Goal: Task Accomplishment & Management: Manage account settings

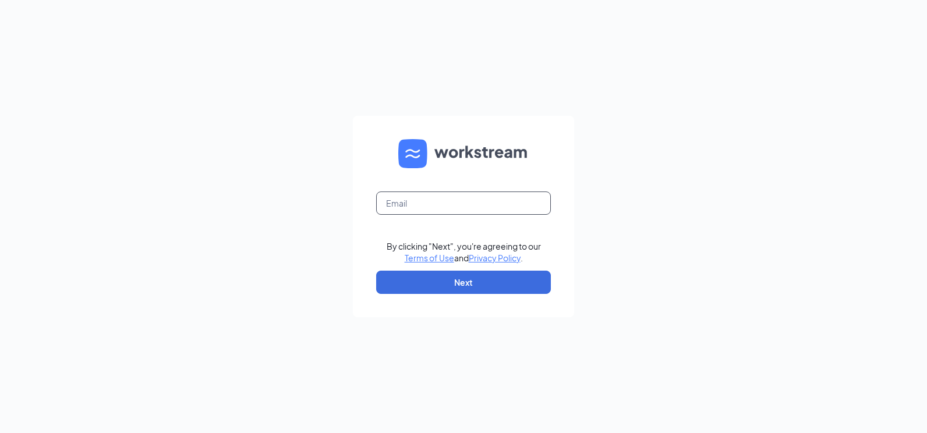
click at [430, 204] on input "text" at bounding box center [463, 202] width 175 height 23
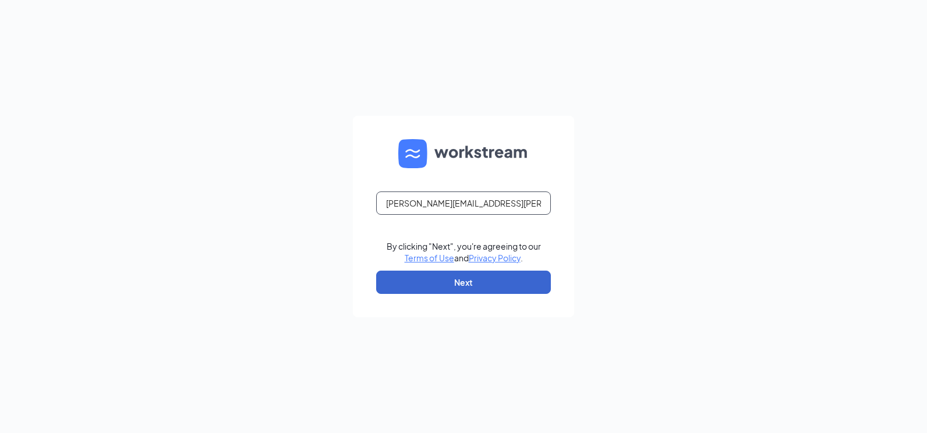
type input "[PERSON_NAME][EMAIL_ADDRESS][PERSON_NAME][DOMAIN_NAME]"
click at [446, 279] on button "Next" at bounding box center [463, 282] width 175 height 23
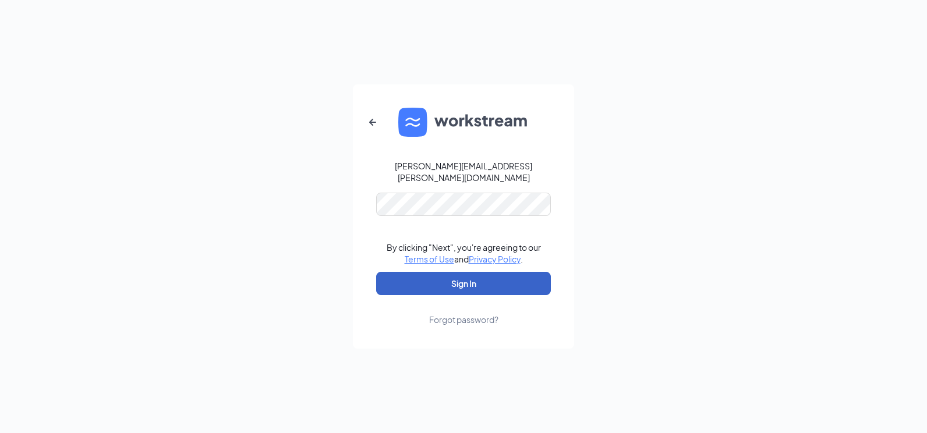
click at [447, 279] on button "Sign In" at bounding box center [463, 283] width 175 height 23
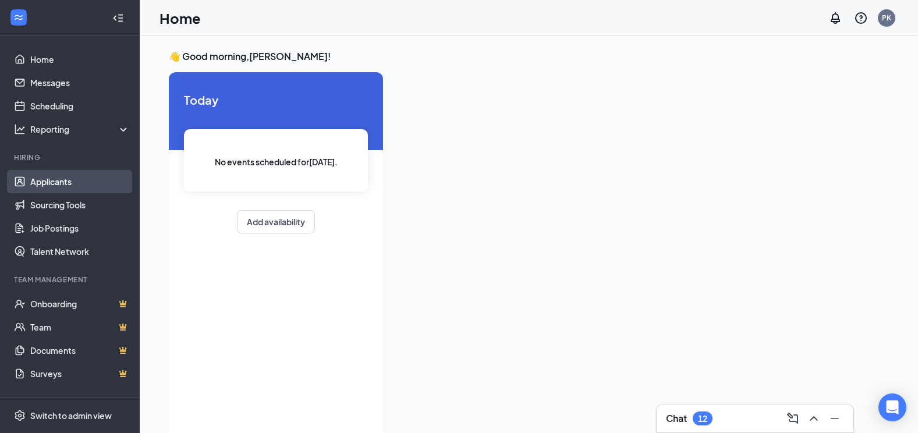
click at [55, 184] on link "Applicants" at bounding box center [80, 181] width 100 height 23
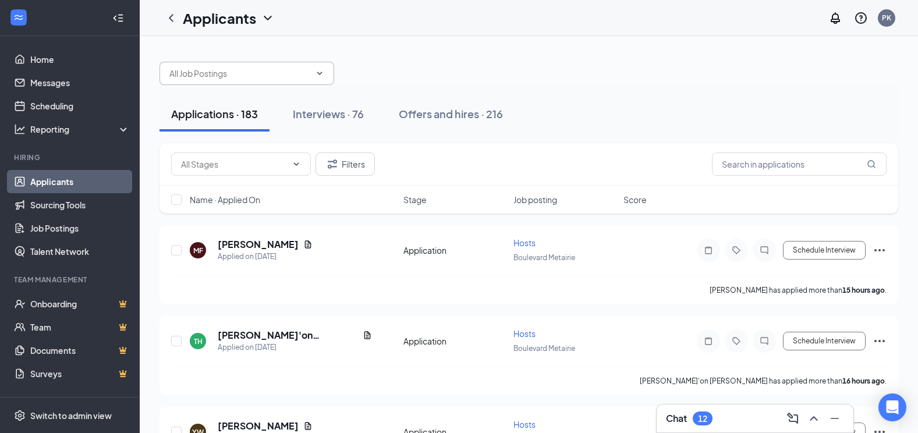
click at [321, 72] on icon "ChevronDown" at bounding box center [319, 73] width 5 height 3
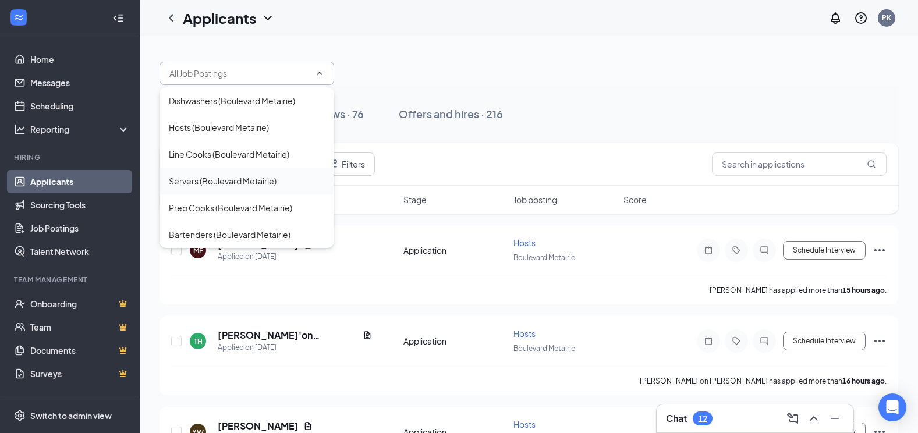
click at [247, 182] on div "Servers (Boulevard Metairie)" at bounding box center [223, 181] width 108 height 13
type input "Servers (Boulevard Metairie)"
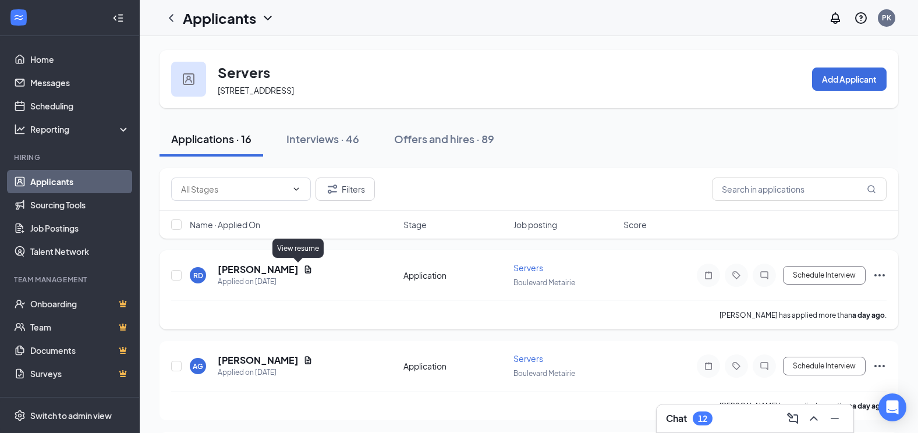
click at [305, 271] on icon "Document" at bounding box center [308, 269] width 6 height 8
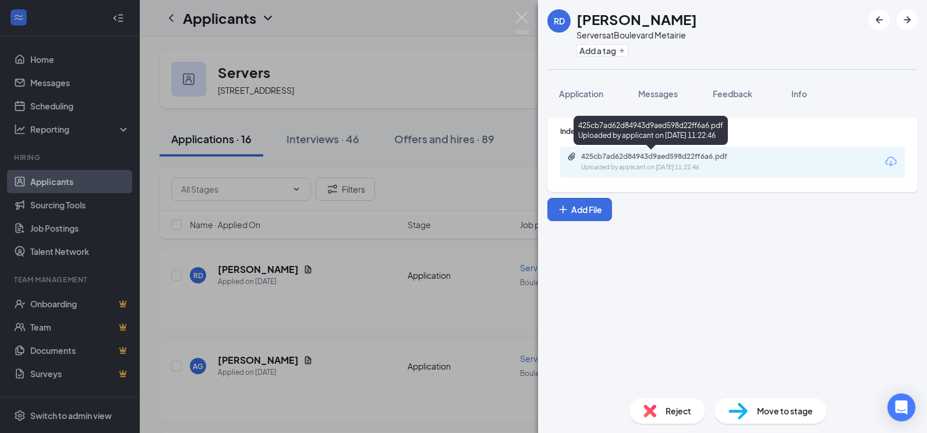
click at [715, 159] on div "425cb7ad62d84943d9aed598d22ff6a6.pdf" at bounding box center [662, 156] width 163 height 9
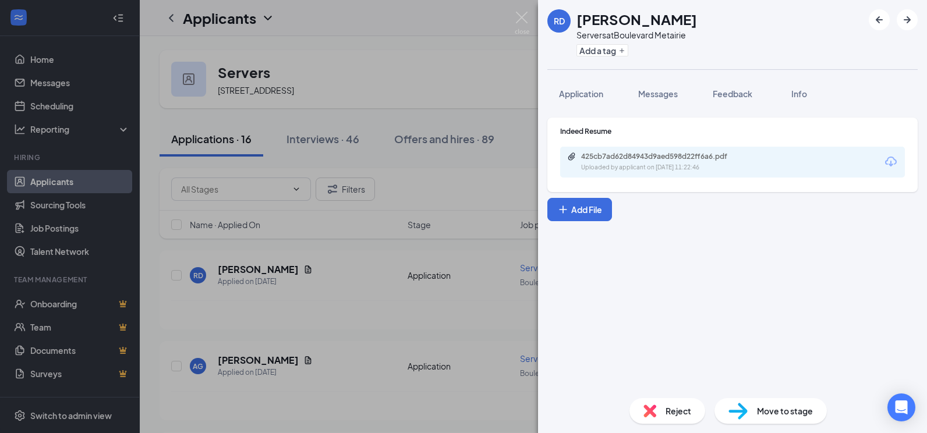
click at [665, 416] on span "Reject" at bounding box center [678, 410] width 26 height 13
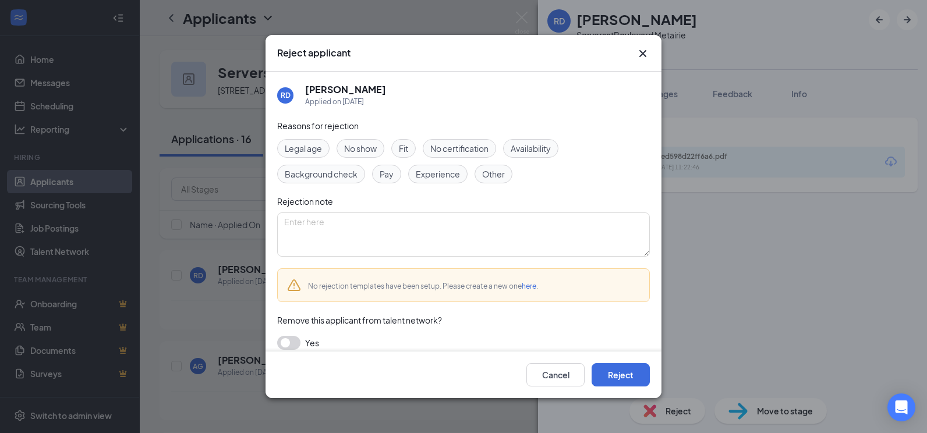
click at [438, 178] on span "Experience" at bounding box center [438, 174] width 44 height 13
click at [631, 377] on button "Reject" at bounding box center [620, 374] width 58 height 23
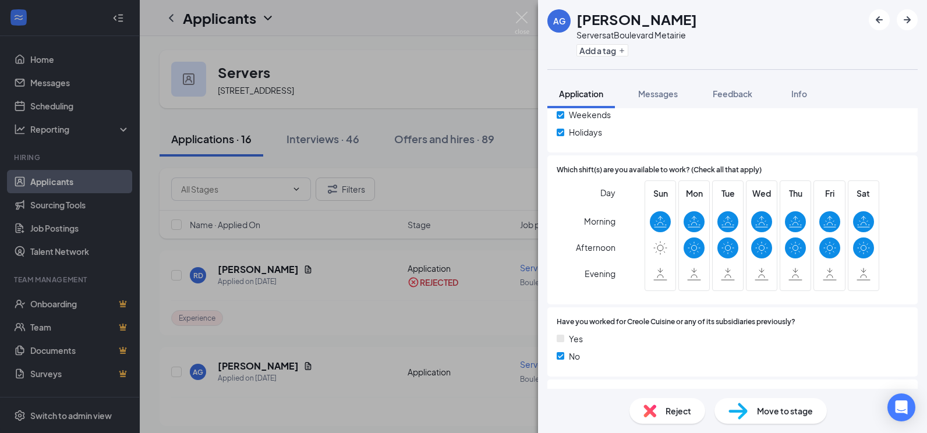
scroll to position [32, 0]
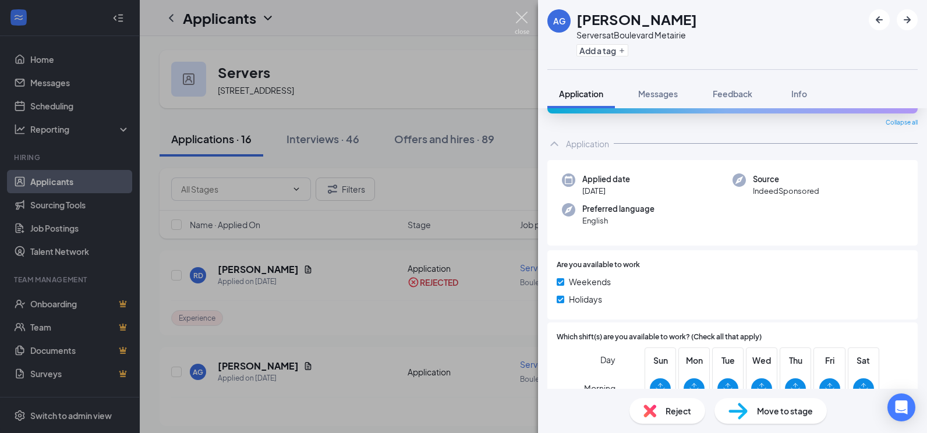
click at [523, 12] on img at bounding box center [521, 23] width 15 height 23
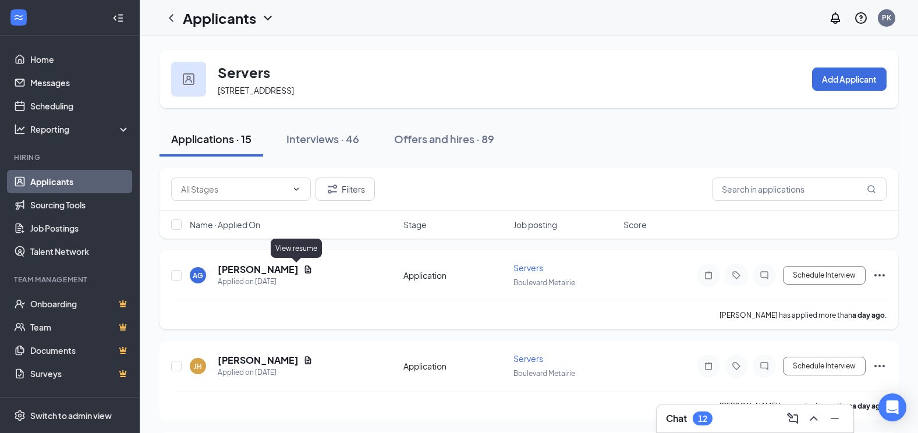
click at [303, 269] on icon "Document" at bounding box center [307, 269] width 9 height 9
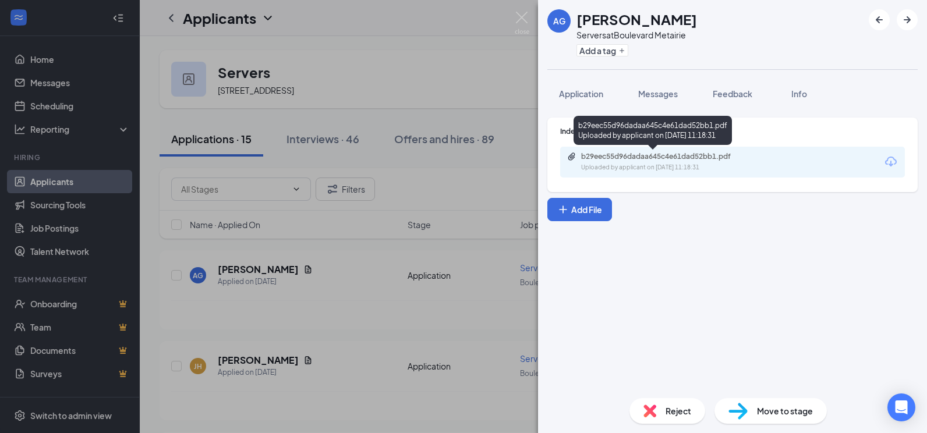
click at [612, 158] on div "b29eec55d96dadaa645c4e61dad52bb1.pdf" at bounding box center [662, 156] width 163 height 9
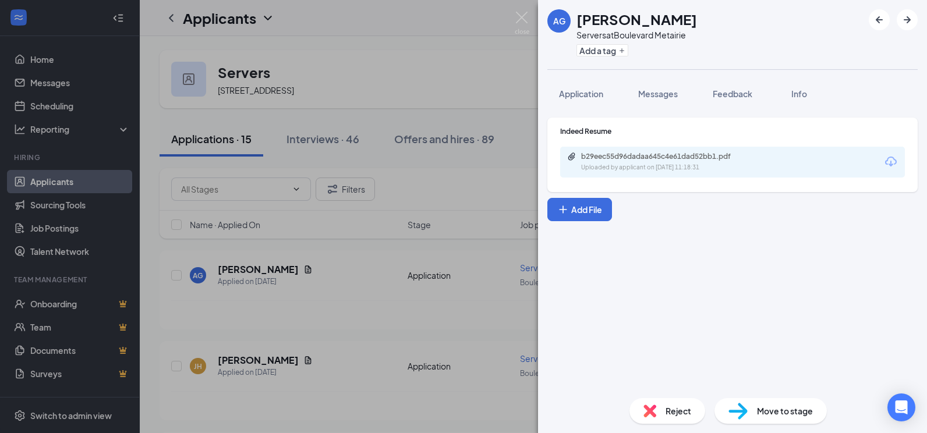
click at [649, 409] on img at bounding box center [649, 410] width 13 height 13
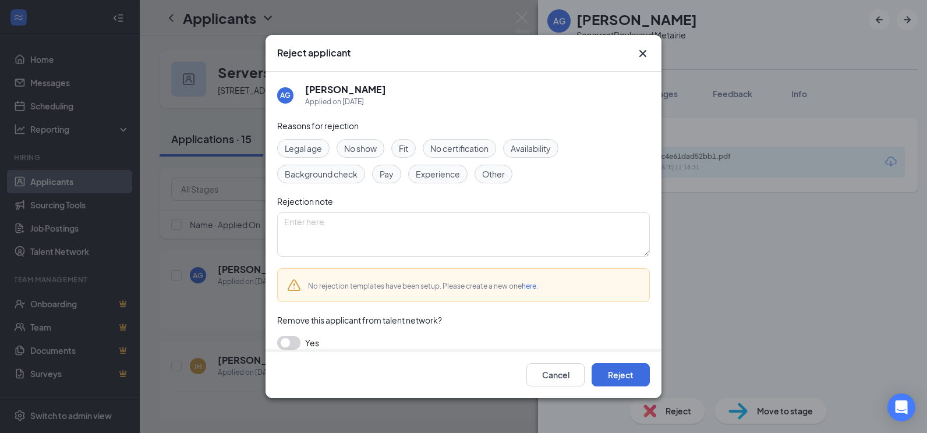
click at [445, 168] on span "Experience" at bounding box center [438, 174] width 44 height 13
click at [532, 145] on span "Availability" at bounding box center [530, 148] width 40 height 13
click at [613, 374] on button "Reject" at bounding box center [620, 374] width 58 height 23
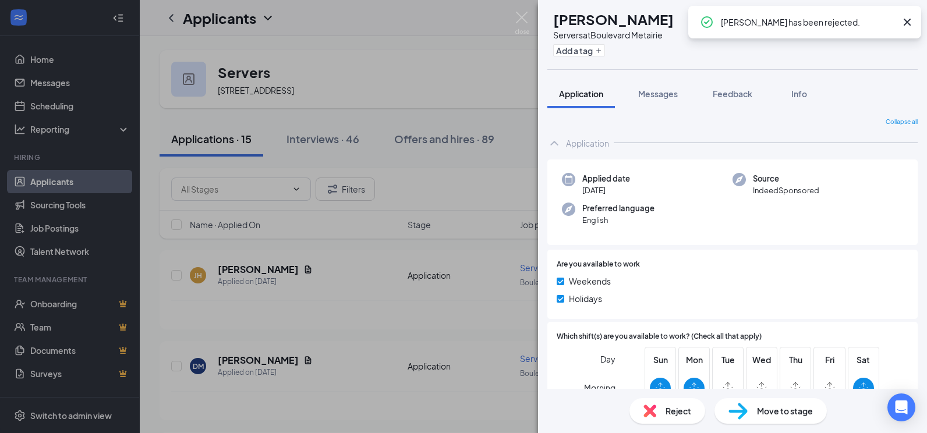
scroll to position [189, 0]
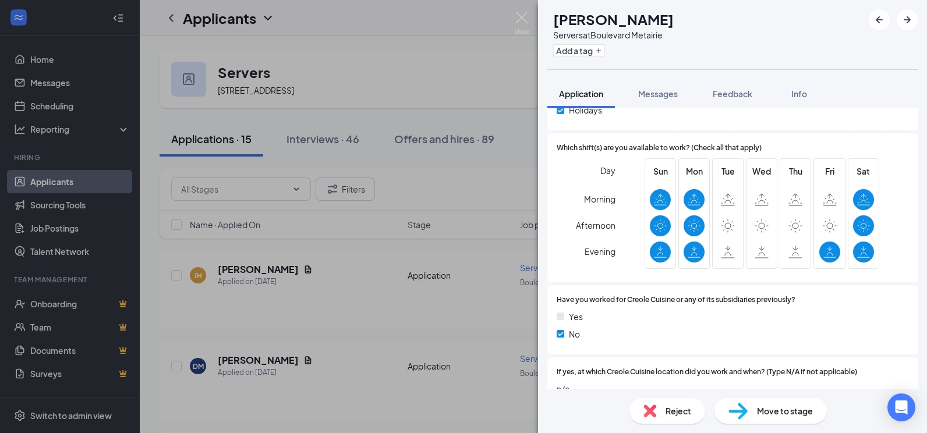
click at [646, 409] on img at bounding box center [649, 410] width 13 height 13
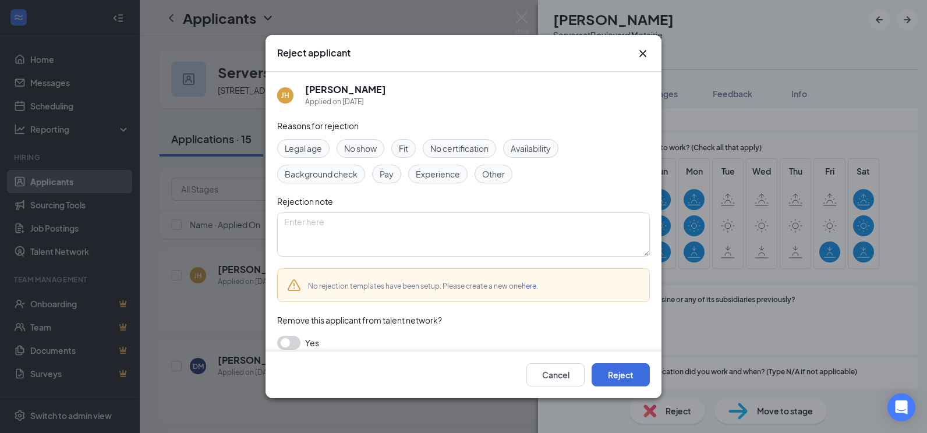
click at [529, 148] on span "Availability" at bounding box center [530, 148] width 40 height 13
click at [624, 371] on button "Reject" at bounding box center [620, 374] width 58 height 23
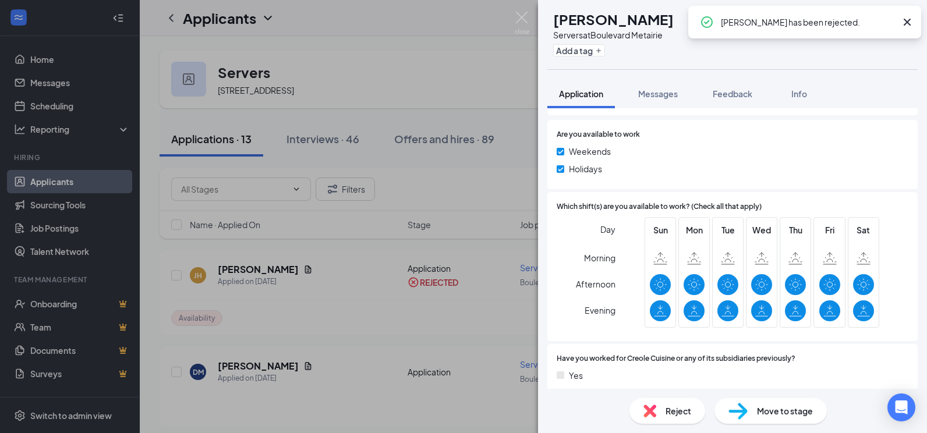
scroll to position [193, 0]
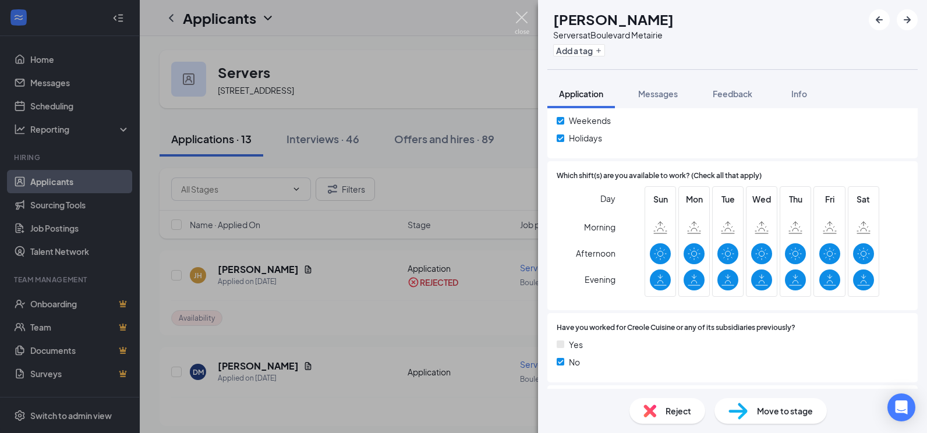
click at [520, 19] on img at bounding box center [521, 23] width 15 height 23
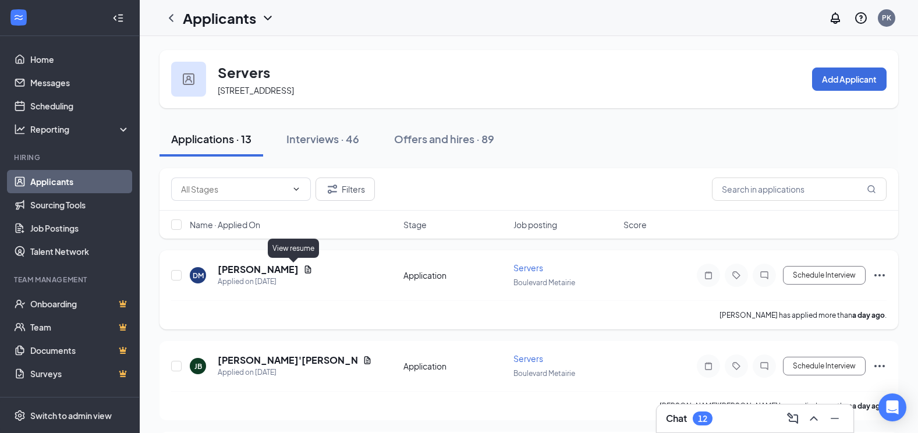
click at [305, 270] on icon "Document" at bounding box center [308, 269] width 6 height 8
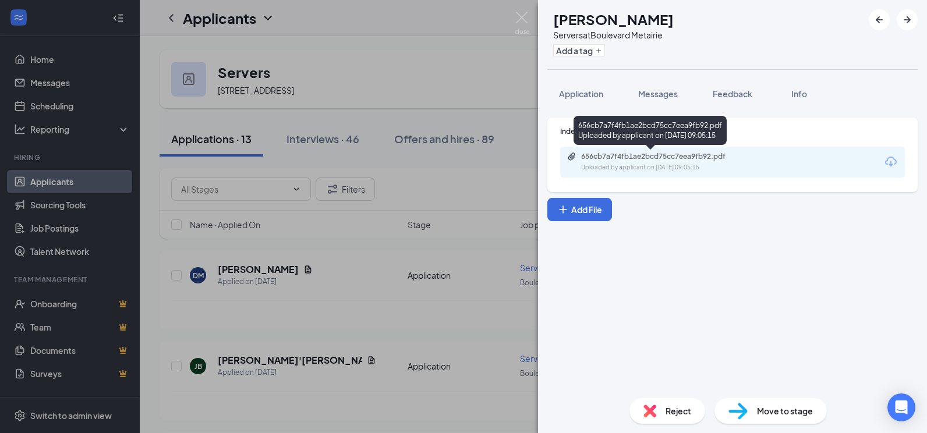
click at [609, 159] on div "656cb7a7f4fb1ae2bcd75cc7eea9fb92.pdf" at bounding box center [662, 156] width 163 height 9
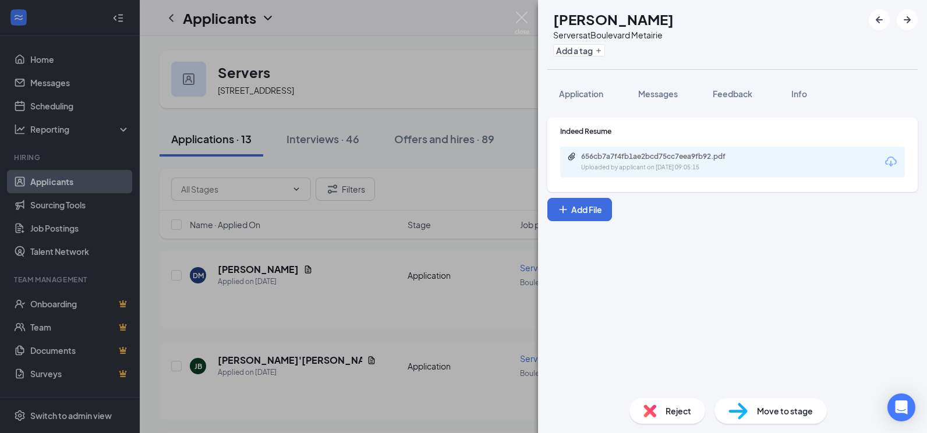
click at [661, 411] on div "Reject" at bounding box center [667, 411] width 76 height 26
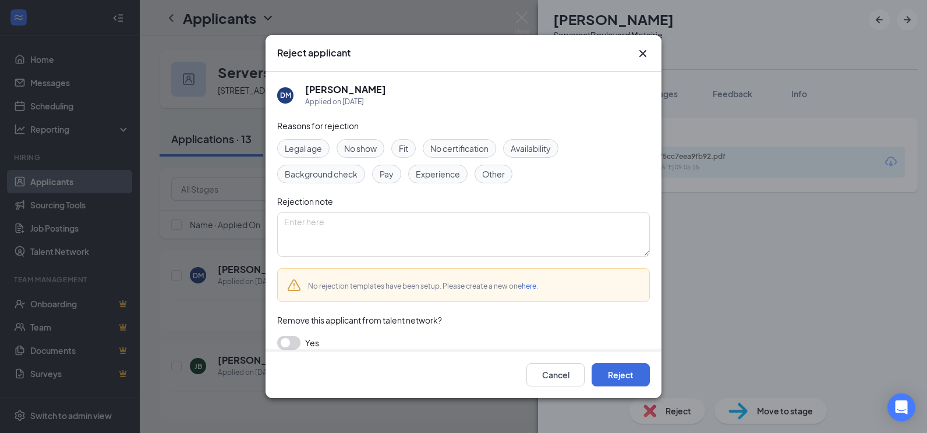
click at [530, 144] on span "Availability" at bounding box center [530, 148] width 40 height 13
click at [627, 373] on button "Reject" at bounding box center [620, 374] width 58 height 23
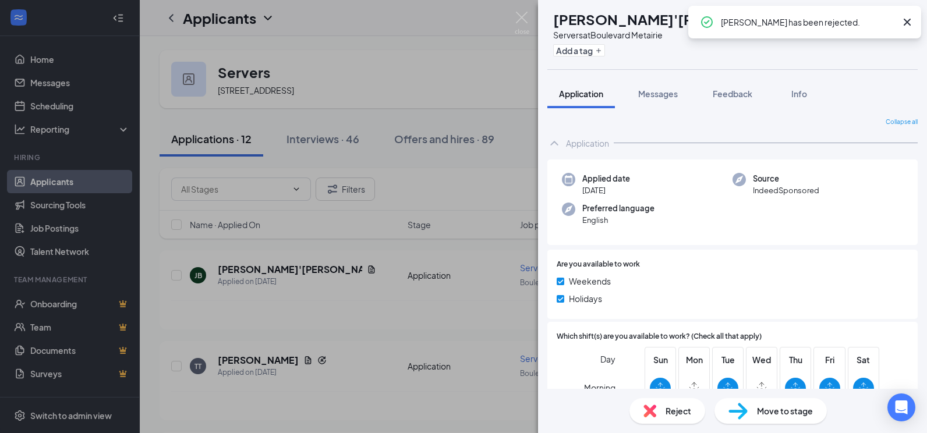
scroll to position [190, 0]
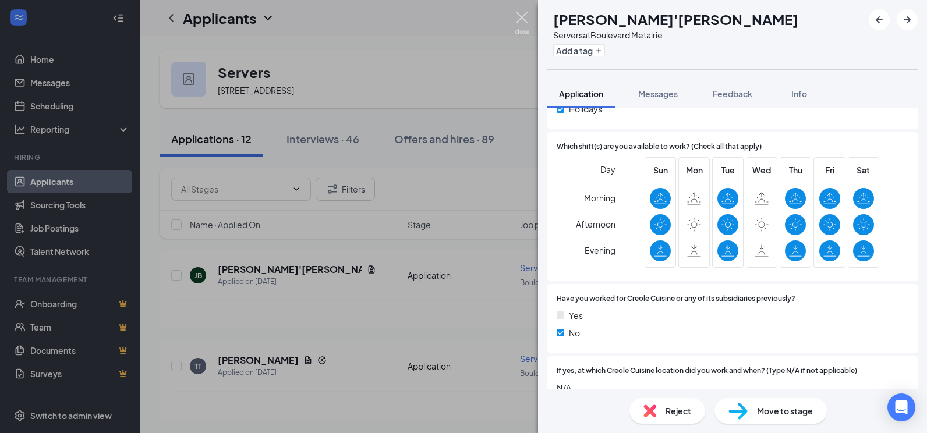
click at [519, 18] on img at bounding box center [521, 23] width 15 height 23
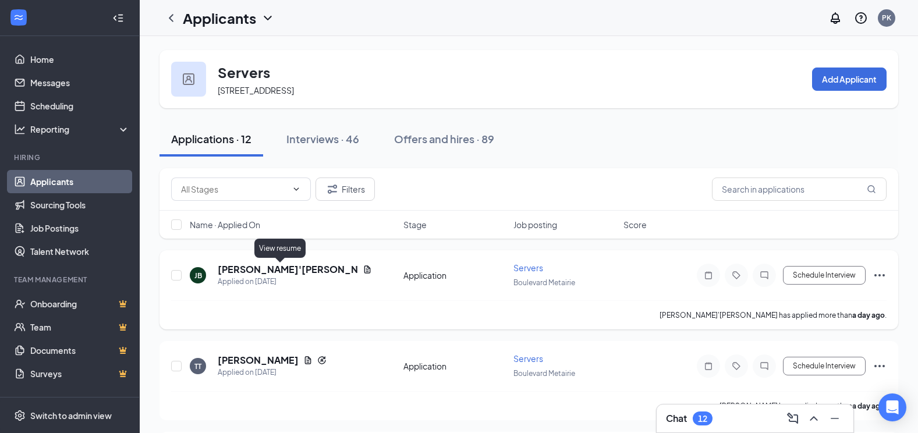
click at [364, 272] on icon "Document" at bounding box center [367, 269] width 6 height 8
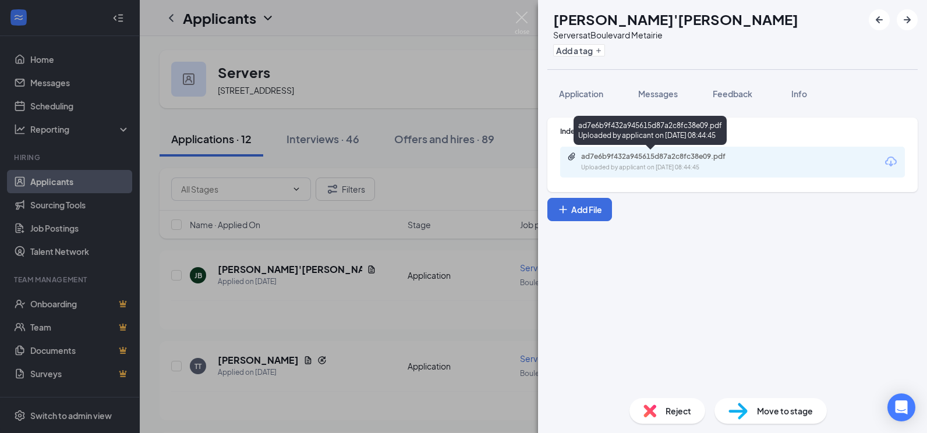
click at [687, 165] on div "Uploaded by applicant on [DATE] 08:44:45" at bounding box center [668, 167] width 175 height 9
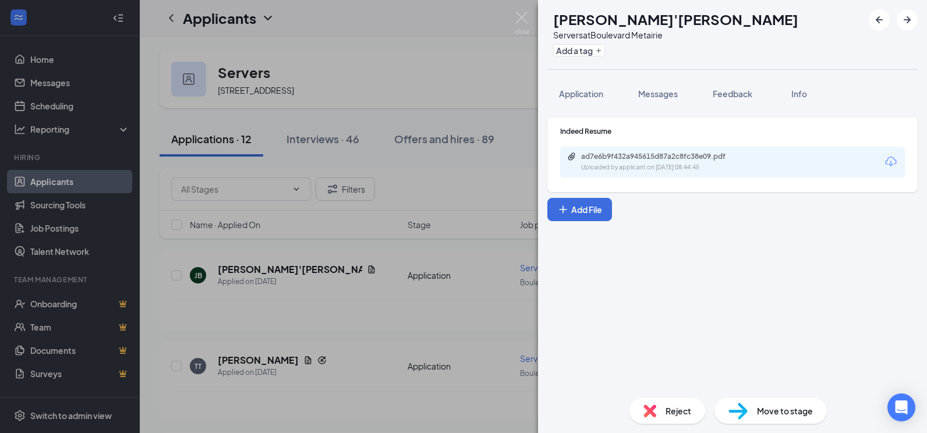
click at [651, 404] on div "Reject" at bounding box center [667, 411] width 76 height 26
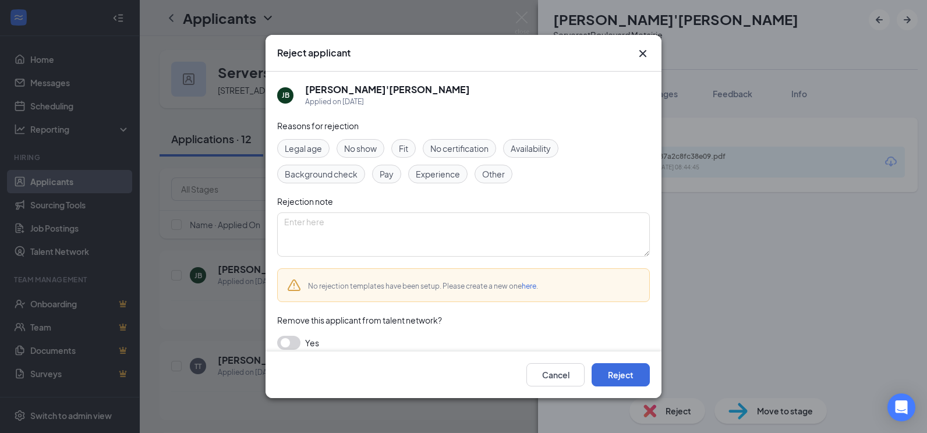
click at [527, 147] on span "Availability" at bounding box center [530, 148] width 40 height 13
click at [437, 175] on span "Experience" at bounding box center [438, 174] width 44 height 13
click at [612, 372] on button "Reject" at bounding box center [620, 374] width 58 height 23
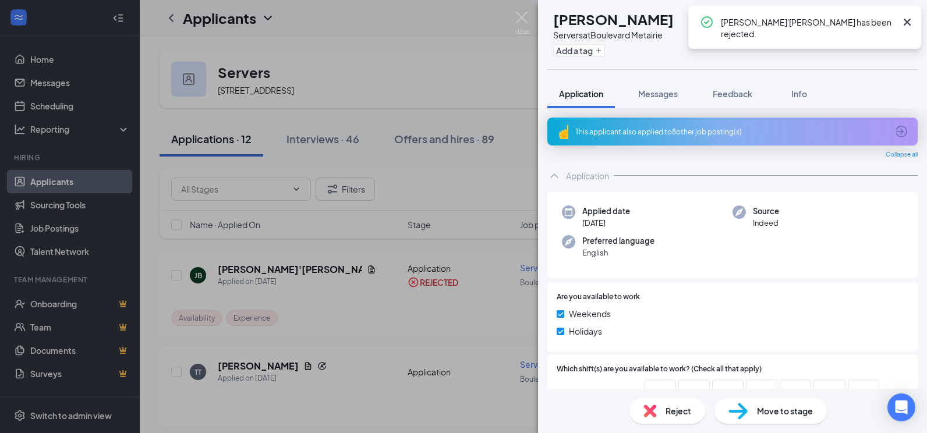
scroll to position [120, 0]
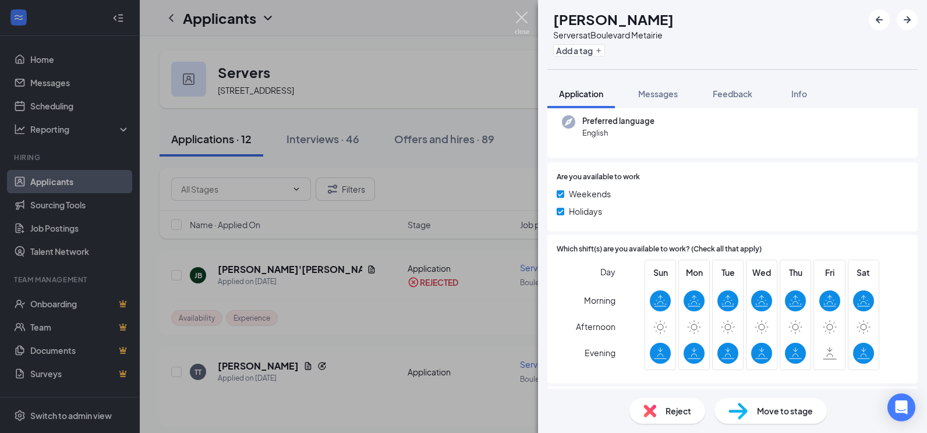
click at [523, 19] on img at bounding box center [521, 23] width 15 height 23
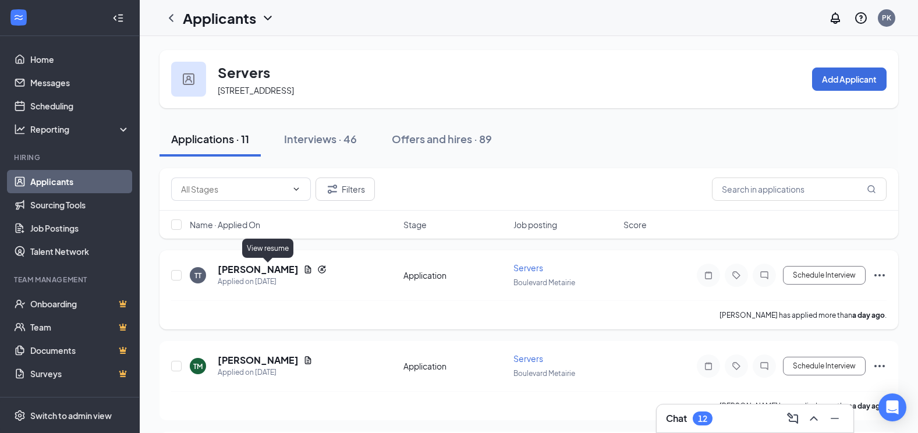
click at [303, 269] on icon "Document" at bounding box center [307, 269] width 9 height 9
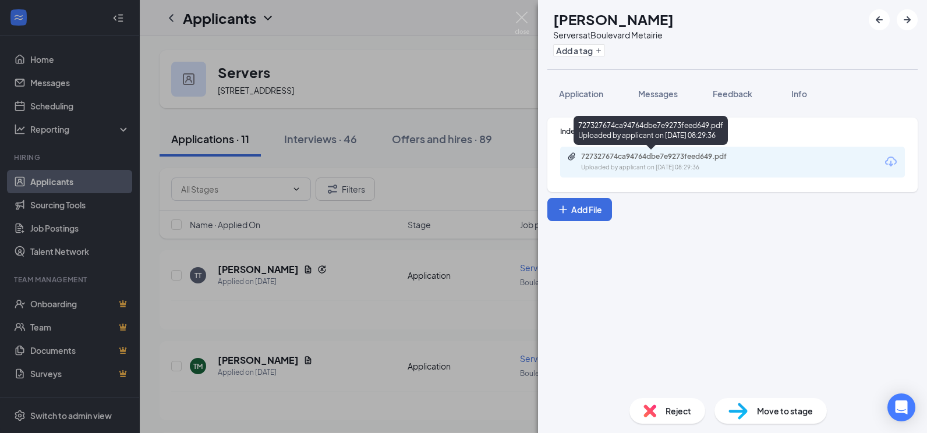
click at [702, 157] on div "727327674ca94764dbe7e9273feed649.pdf" at bounding box center [662, 156] width 163 height 9
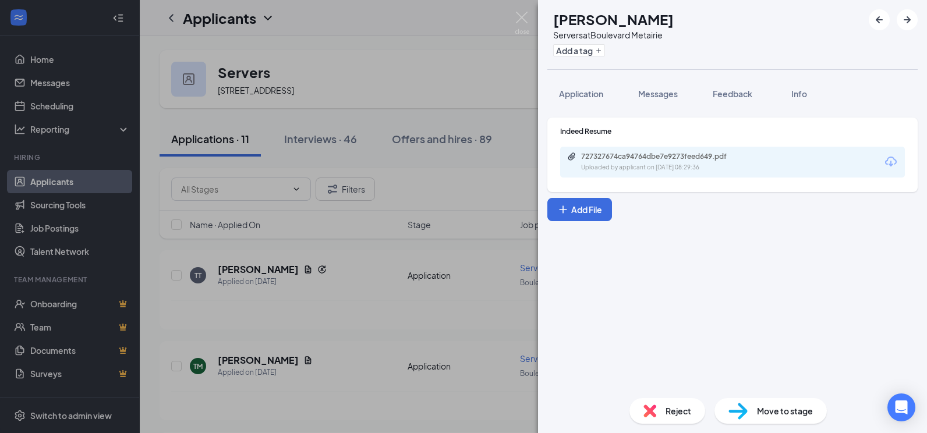
click at [662, 409] on div "Reject" at bounding box center [667, 411] width 76 height 26
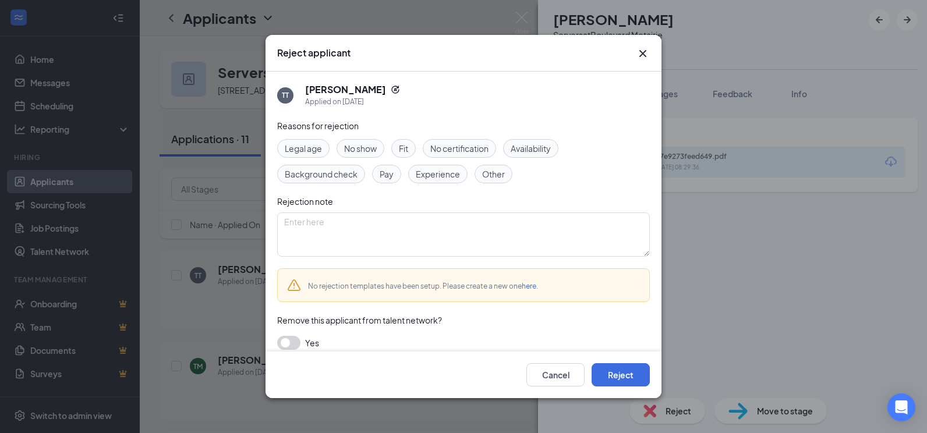
click at [445, 175] on span "Experience" at bounding box center [438, 174] width 44 height 13
click at [622, 375] on button "Reject" at bounding box center [620, 374] width 58 height 23
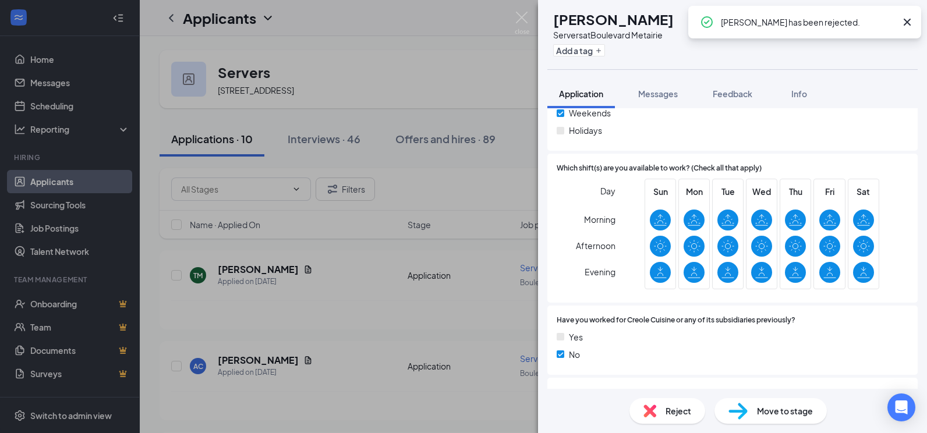
scroll to position [204, 0]
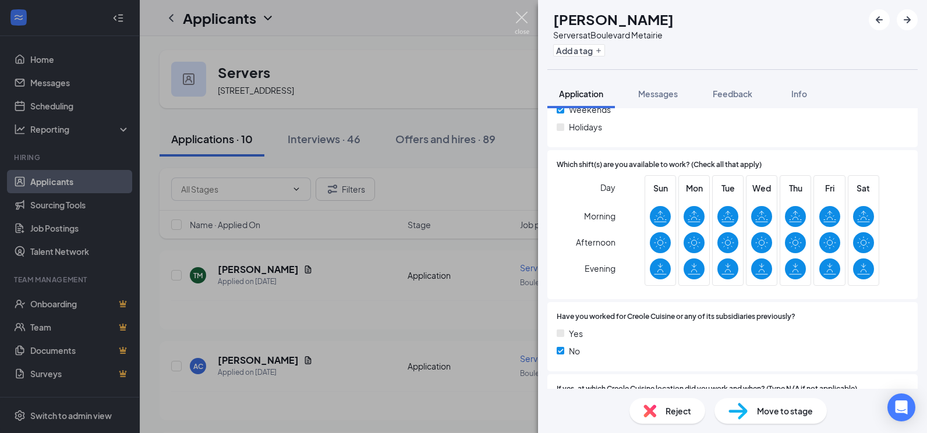
click at [521, 17] on img at bounding box center [521, 23] width 15 height 23
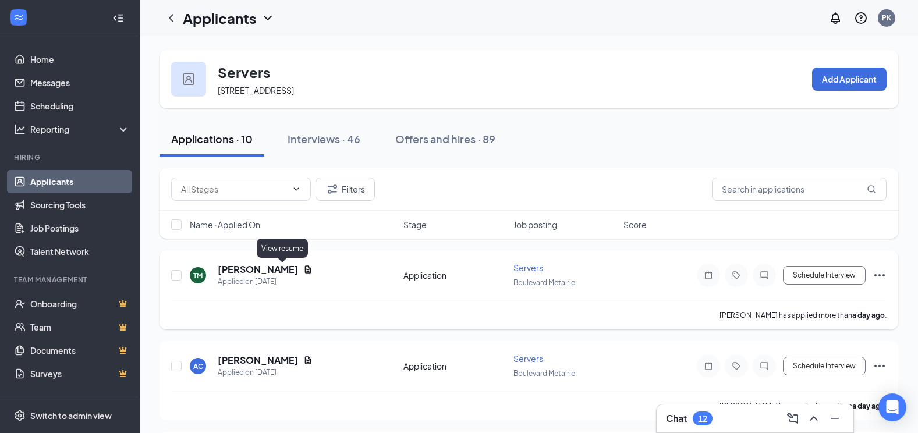
click at [305, 272] on icon "Document" at bounding box center [308, 269] width 6 height 8
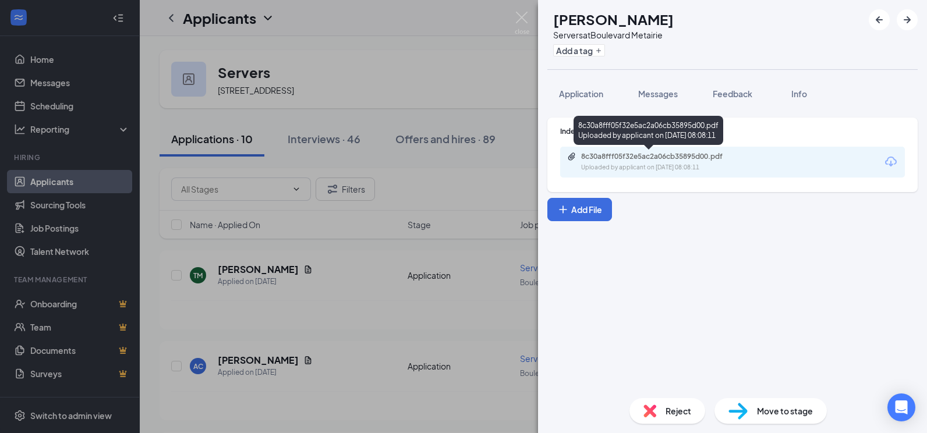
click at [651, 159] on div "8c30a8fff05f32e5ac2a06cb35895d00.pdf" at bounding box center [662, 156] width 163 height 9
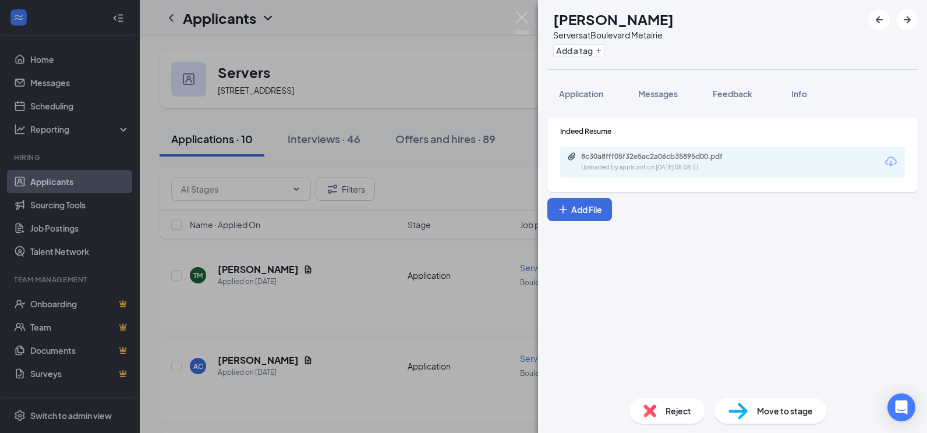
click at [652, 408] on img at bounding box center [649, 410] width 13 height 13
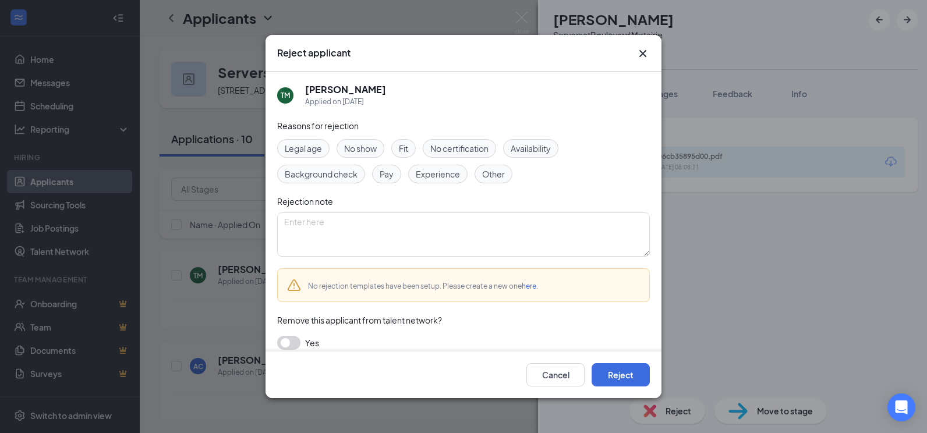
click at [446, 173] on span "Experience" at bounding box center [438, 174] width 44 height 13
click at [623, 369] on button "Reject" at bounding box center [620, 374] width 58 height 23
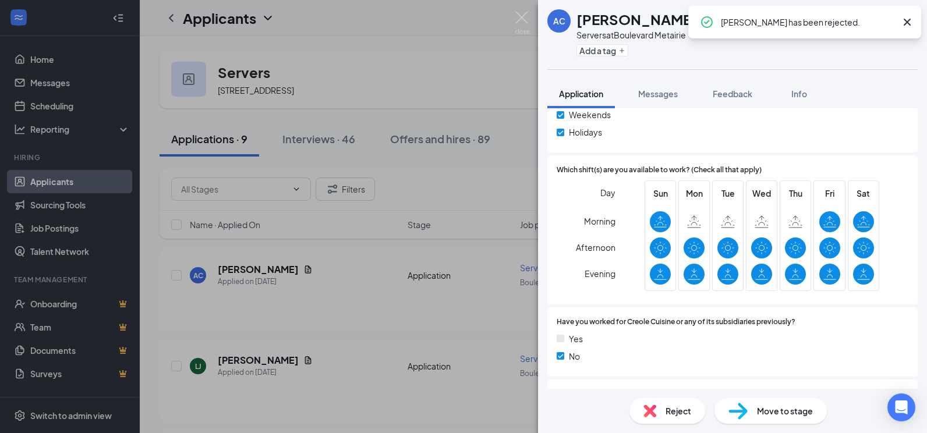
scroll to position [244, 0]
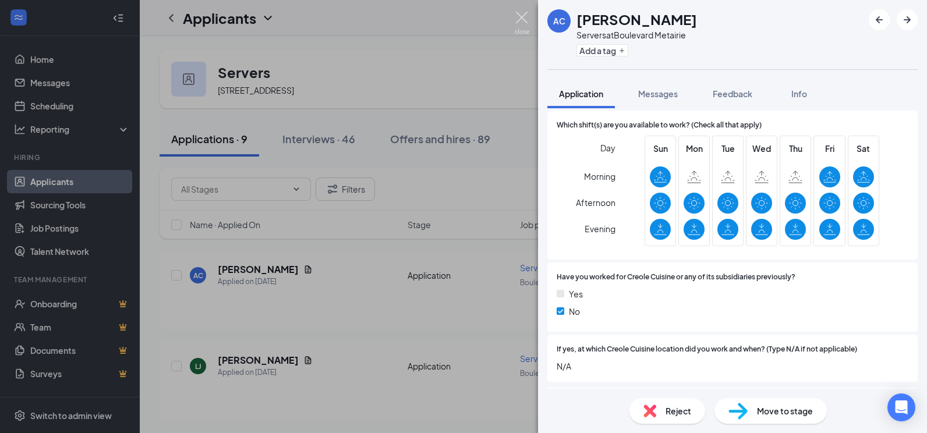
click at [524, 20] on img at bounding box center [521, 23] width 15 height 23
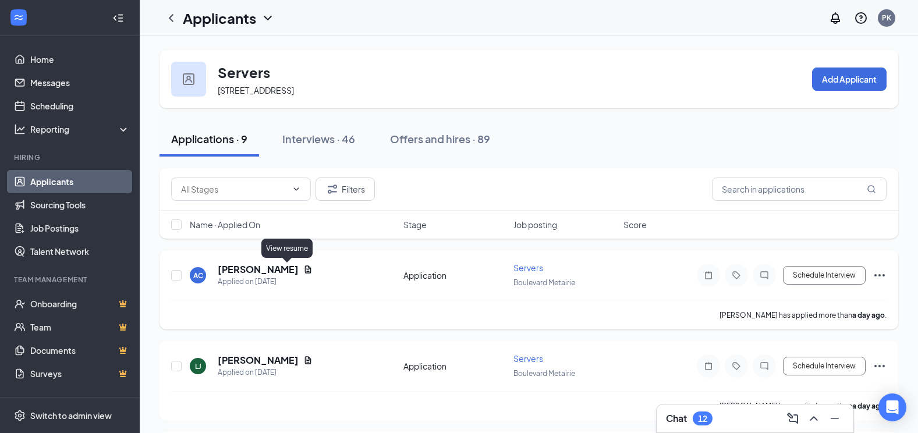
click at [305, 273] on icon "Document" at bounding box center [308, 269] width 6 height 8
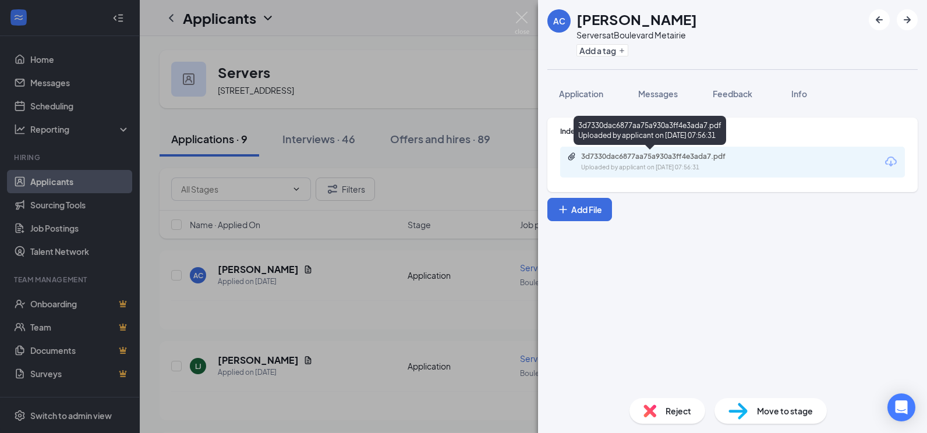
click at [633, 163] on div "Uploaded by applicant on [DATE] 07:56:31" at bounding box center [668, 167] width 175 height 9
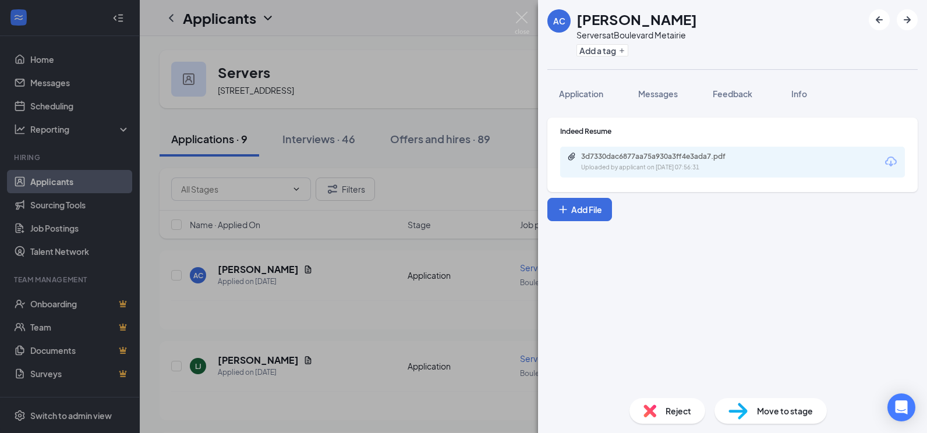
click at [674, 407] on span "Reject" at bounding box center [678, 410] width 26 height 13
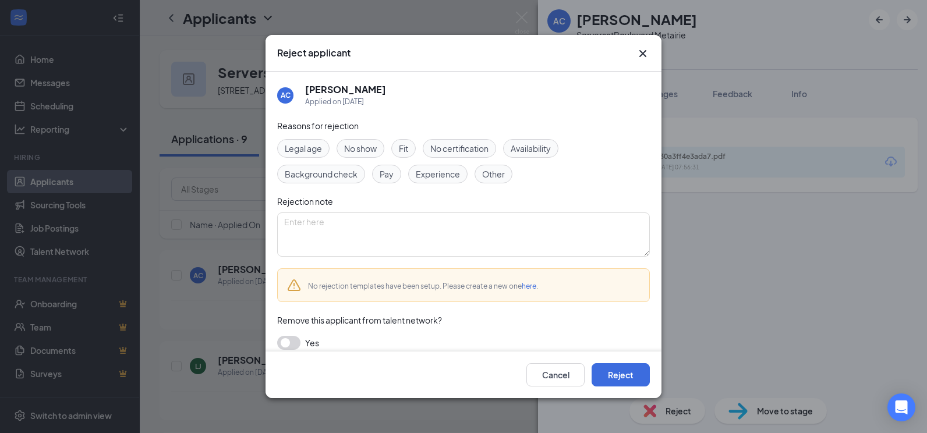
click at [446, 173] on span "Experience" at bounding box center [438, 174] width 44 height 13
click at [613, 370] on button "Reject" at bounding box center [620, 374] width 58 height 23
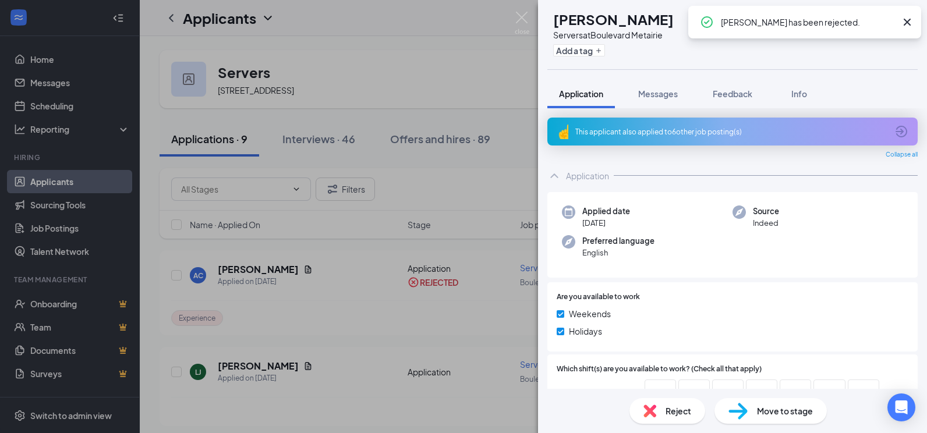
scroll to position [166, 0]
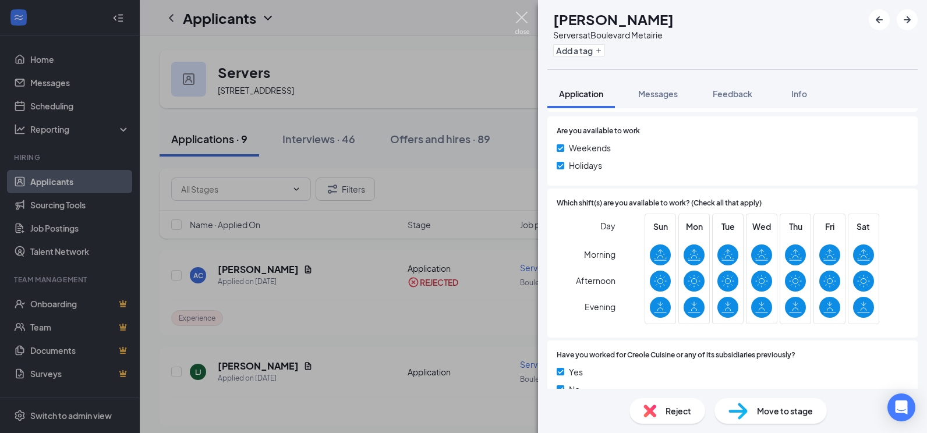
click at [521, 18] on img at bounding box center [521, 23] width 15 height 23
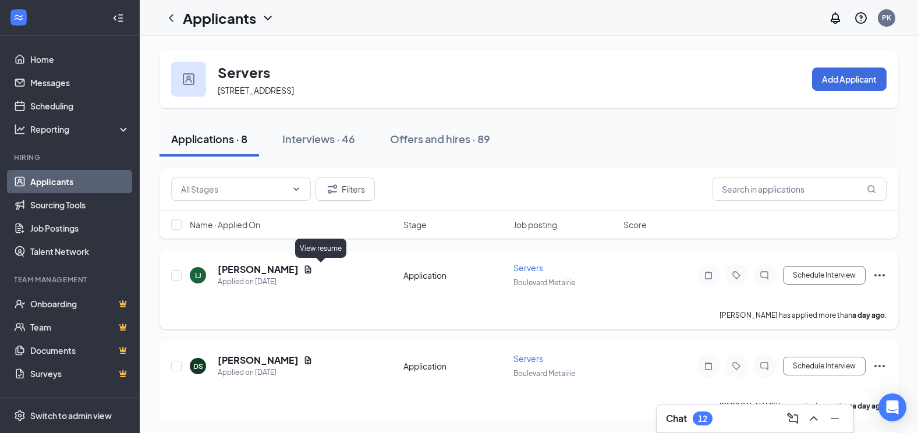
click at [313, 270] on icon "Document" at bounding box center [307, 269] width 9 height 9
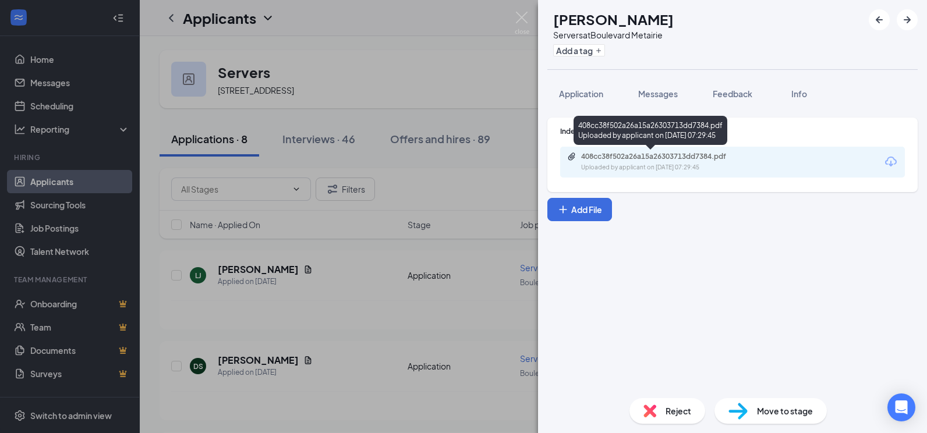
click at [617, 163] on div "Uploaded by applicant on [DATE] 07:29:45" at bounding box center [668, 167] width 175 height 9
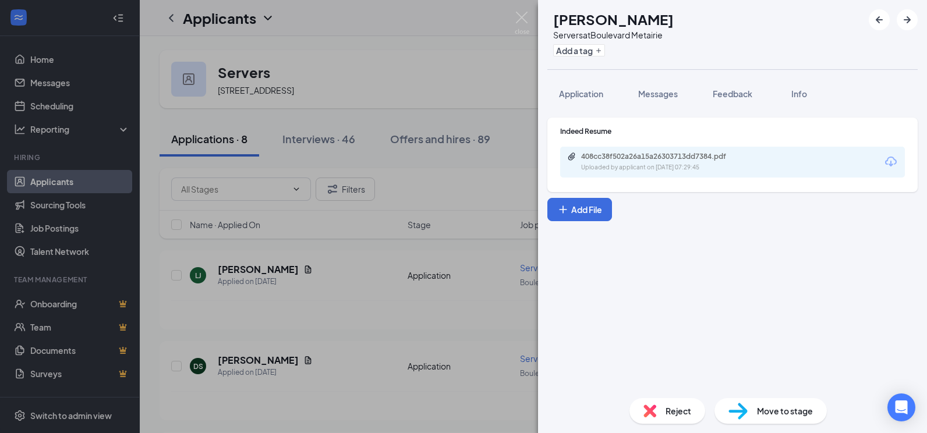
click at [652, 409] on img at bounding box center [649, 410] width 13 height 13
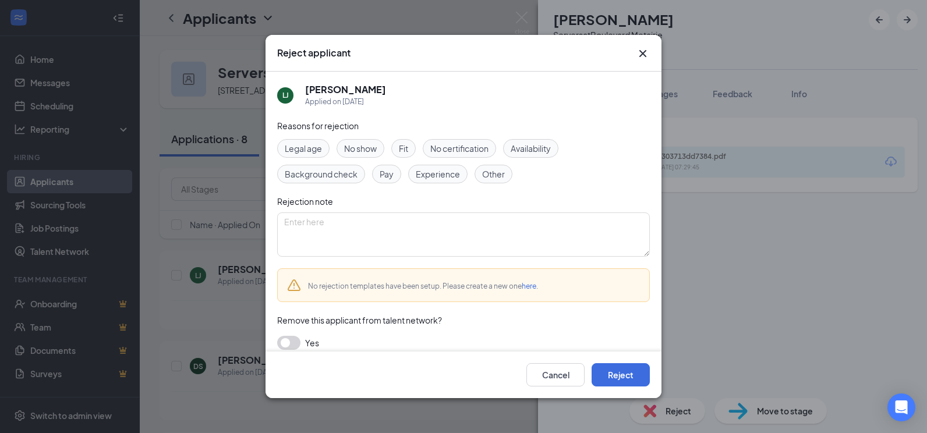
click at [436, 178] on span "Experience" at bounding box center [438, 174] width 44 height 13
click at [605, 370] on button "Reject" at bounding box center [620, 374] width 58 height 23
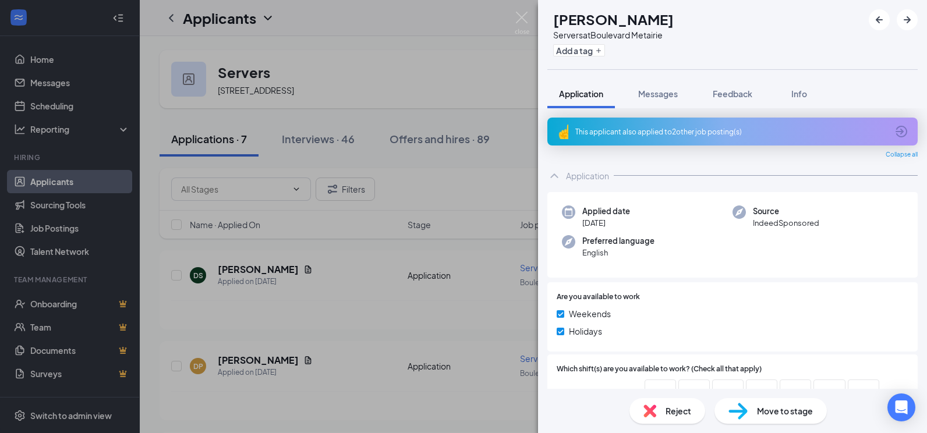
scroll to position [140, 0]
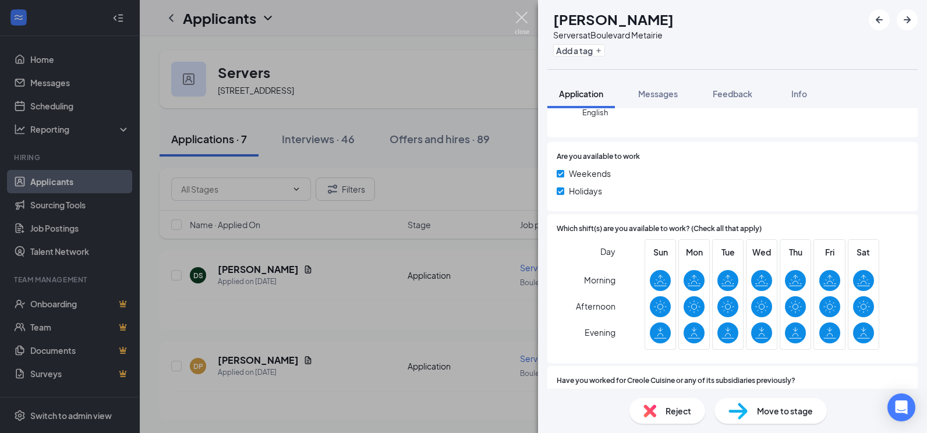
click at [519, 23] on img at bounding box center [521, 23] width 15 height 23
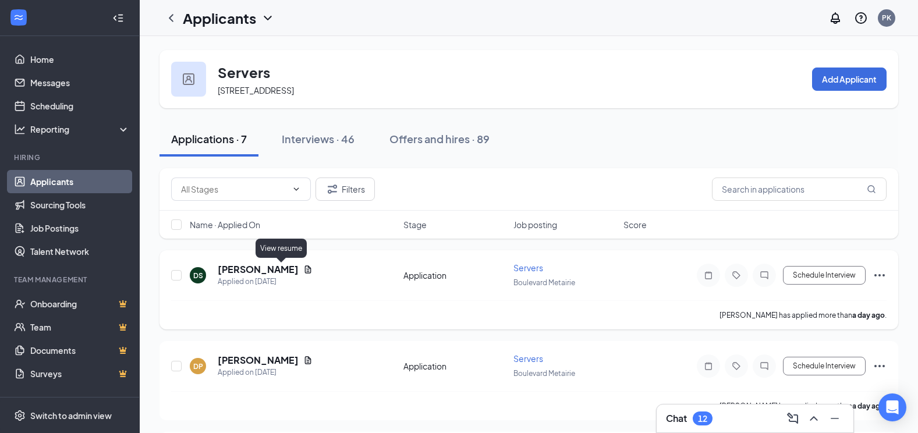
click at [305, 271] on icon "Document" at bounding box center [308, 269] width 6 height 8
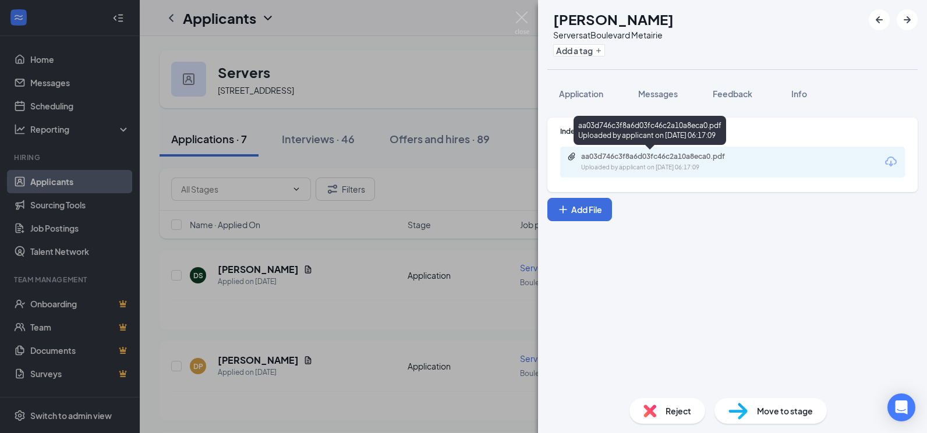
click at [655, 168] on div "Uploaded by applicant on [DATE] 06:17:09" at bounding box center [668, 167] width 175 height 9
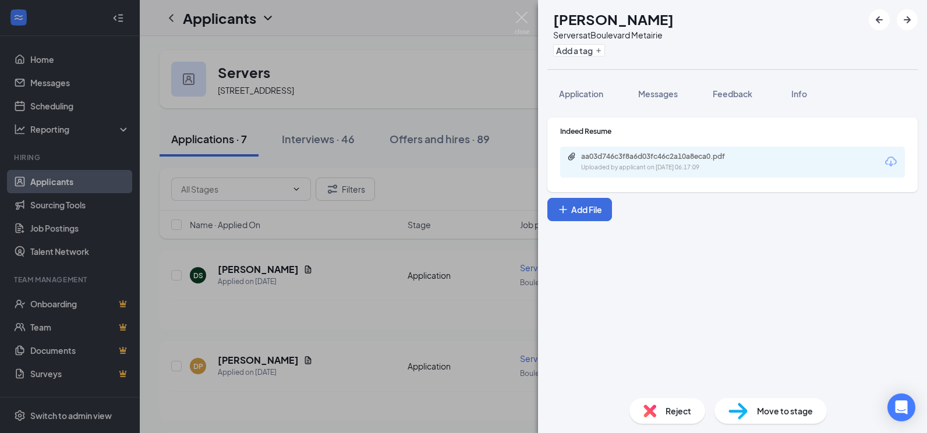
click at [651, 410] on img at bounding box center [649, 410] width 13 height 13
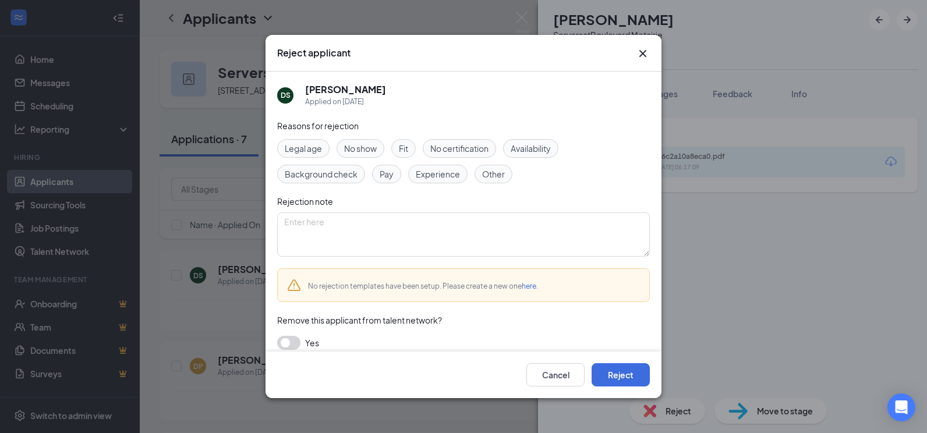
click at [534, 150] on span "Availability" at bounding box center [530, 148] width 40 height 13
click at [612, 370] on button "Reject" at bounding box center [620, 374] width 58 height 23
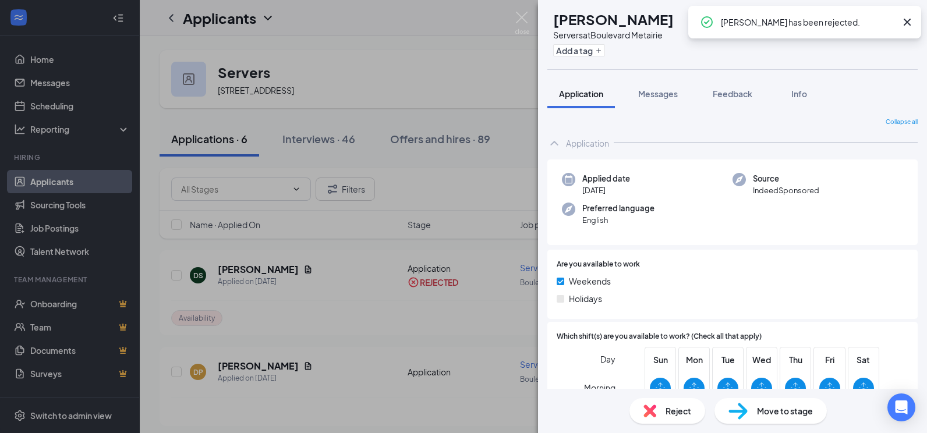
scroll to position [203, 0]
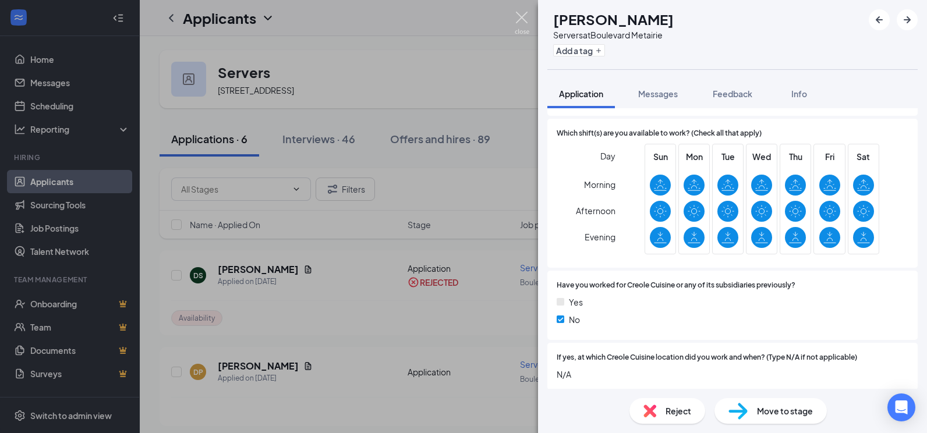
click at [524, 22] on img at bounding box center [521, 23] width 15 height 23
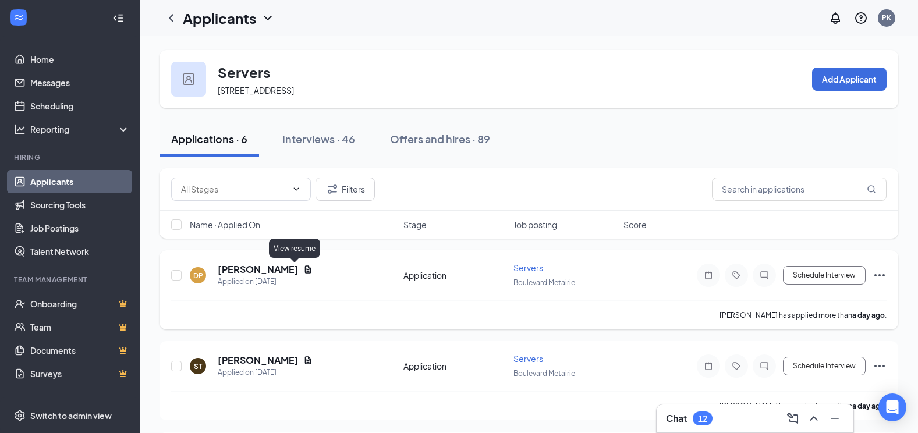
click at [303, 268] on icon "Document" at bounding box center [307, 269] width 9 height 9
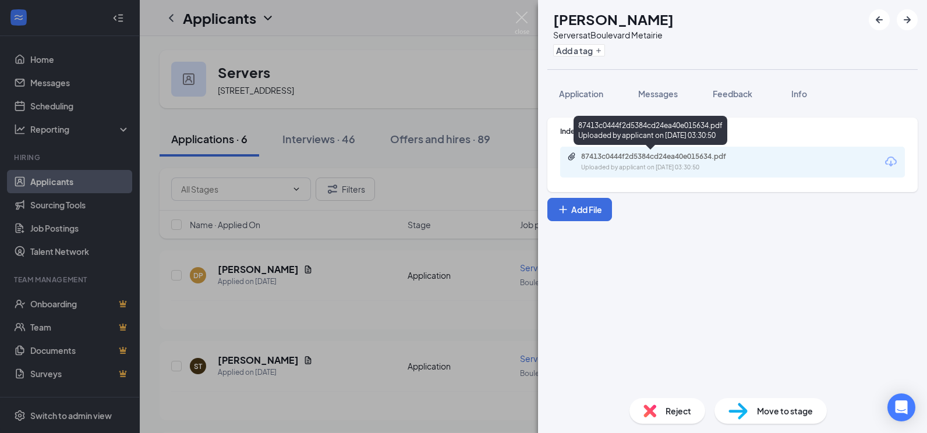
click at [689, 164] on div "Uploaded by applicant on [DATE] 03:30:50" at bounding box center [668, 167] width 175 height 9
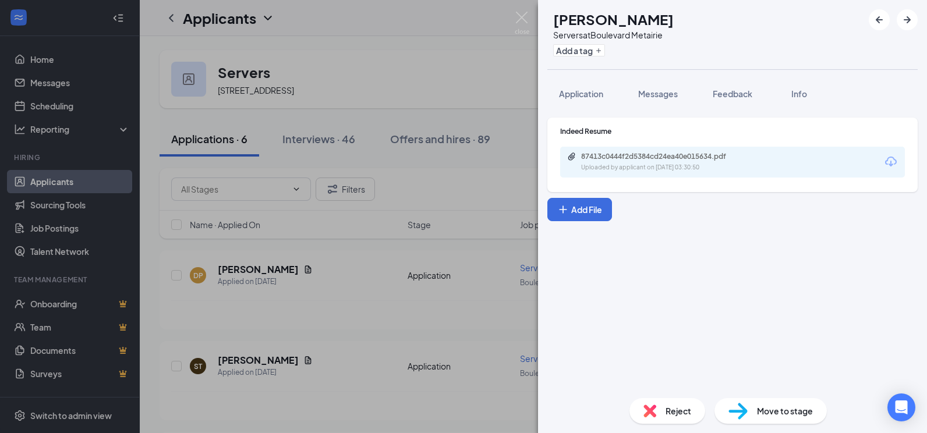
click at [651, 412] on img at bounding box center [649, 410] width 13 height 13
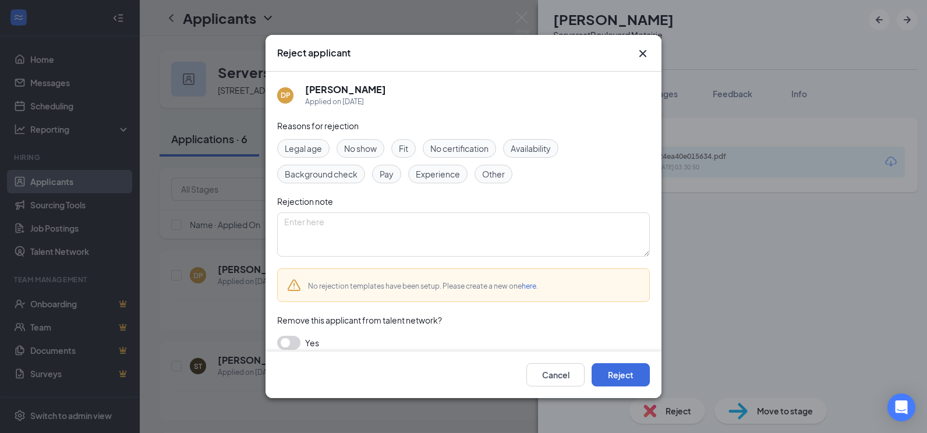
click at [446, 171] on span "Experience" at bounding box center [438, 174] width 44 height 13
click at [624, 367] on button "Reject" at bounding box center [620, 374] width 58 height 23
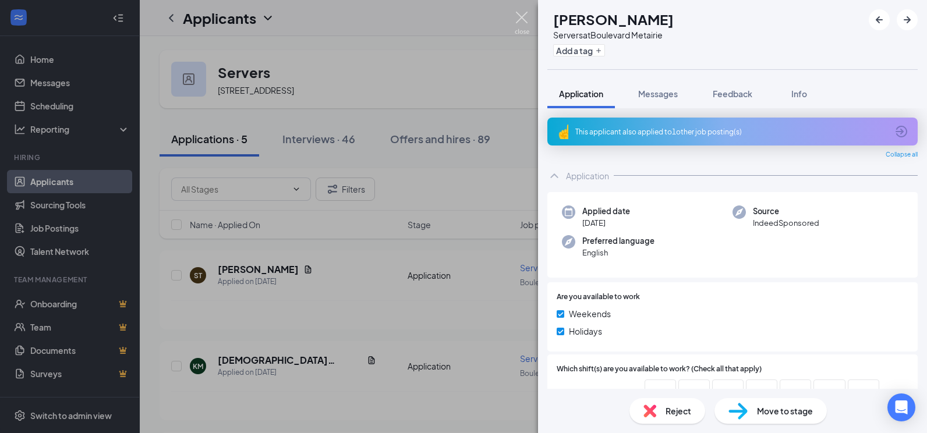
click at [520, 15] on img at bounding box center [521, 23] width 15 height 23
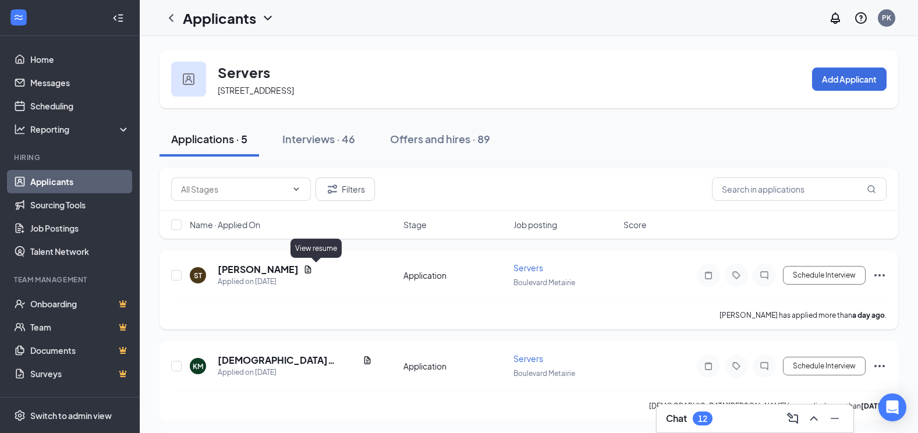
click at [311, 269] on icon "Document" at bounding box center [308, 269] width 6 height 8
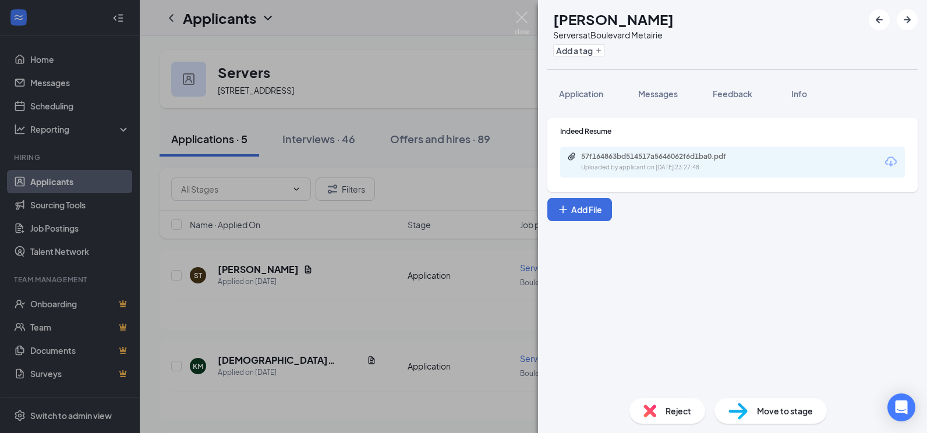
click at [683, 163] on div "Uploaded by applicant on [DATE] 23:27:48" at bounding box center [668, 167] width 175 height 9
click at [646, 411] on img at bounding box center [649, 410] width 13 height 13
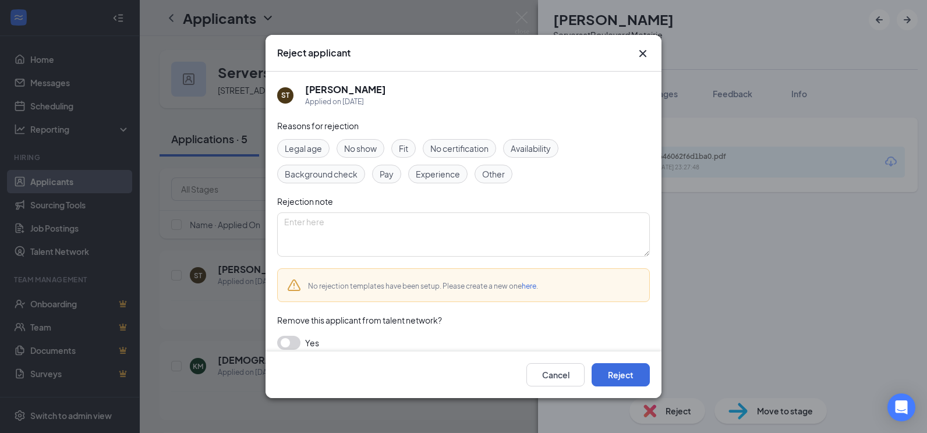
click at [544, 153] on span "Availability" at bounding box center [530, 148] width 40 height 13
click at [609, 371] on button "Reject" at bounding box center [620, 374] width 58 height 23
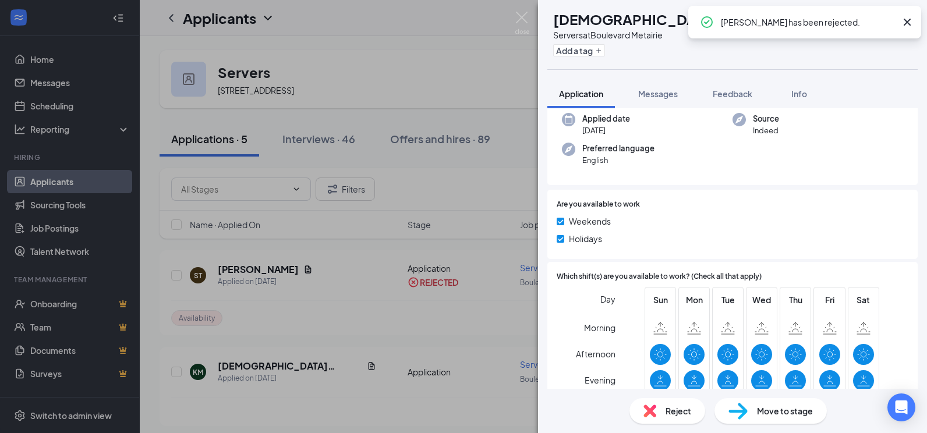
scroll to position [117, 0]
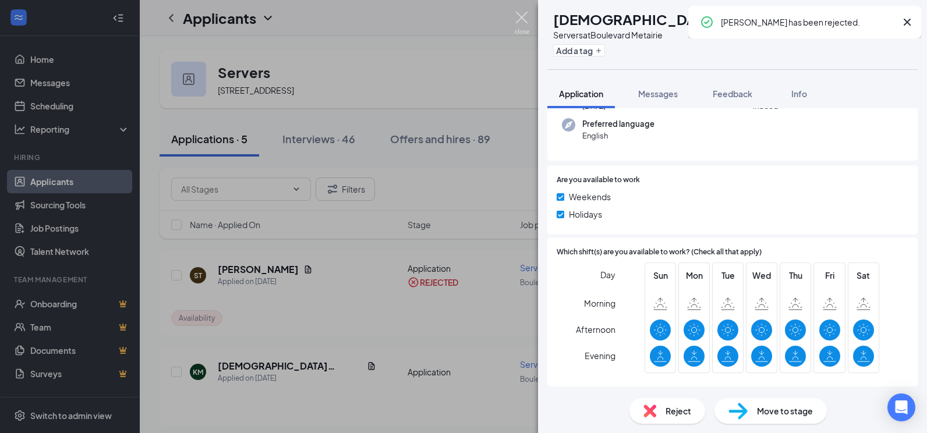
click at [526, 17] on img at bounding box center [521, 23] width 15 height 23
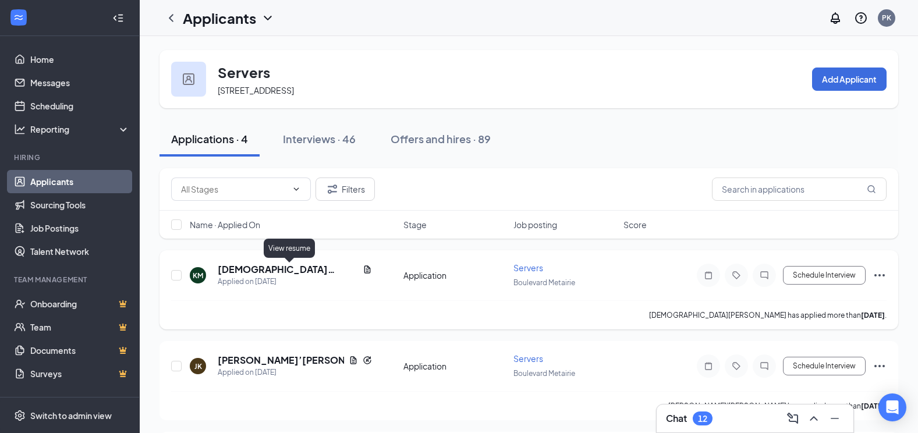
click at [363, 268] on icon "Document" at bounding box center [367, 269] width 9 height 9
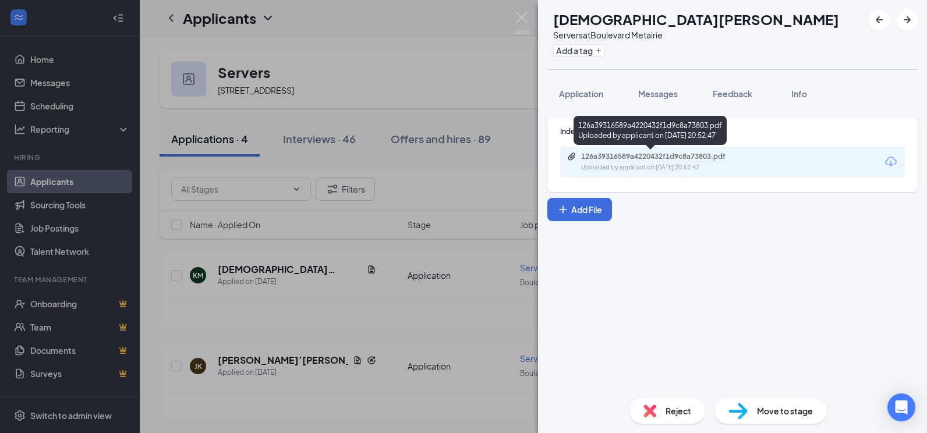
click at [619, 161] on div "126a39316589a4220432f1d9c8a73803.pdf" at bounding box center [662, 156] width 163 height 9
click at [646, 162] on div "126a39316589a4220432f1d9c8a73803.pdf Uploaded by applicant on [DATE] 20:52:47" at bounding box center [661, 162] width 189 height 20
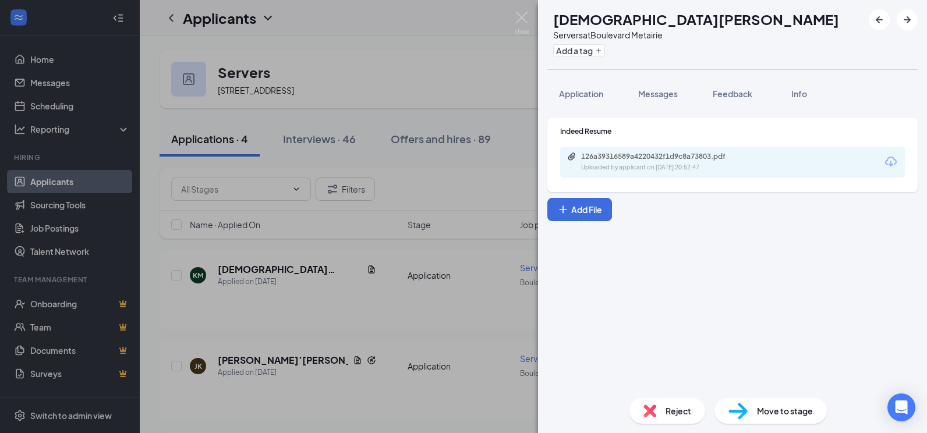
click at [668, 411] on span "Reject" at bounding box center [678, 410] width 26 height 13
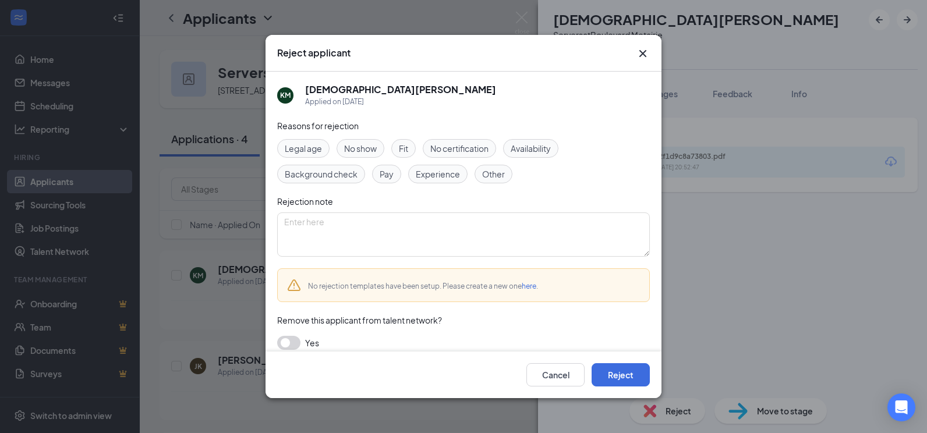
click at [445, 172] on span "Experience" at bounding box center [438, 174] width 44 height 13
click at [615, 373] on button "Reject" at bounding box center [620, 374] width 58 height 23
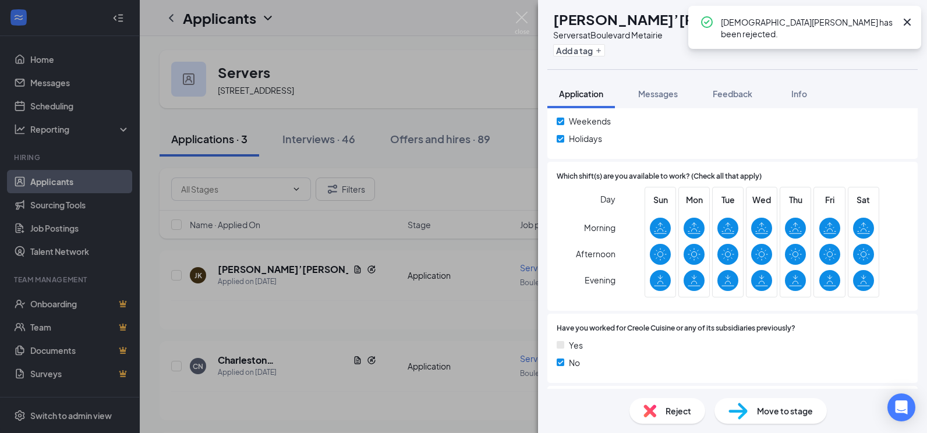
scroll to position [193, 0]
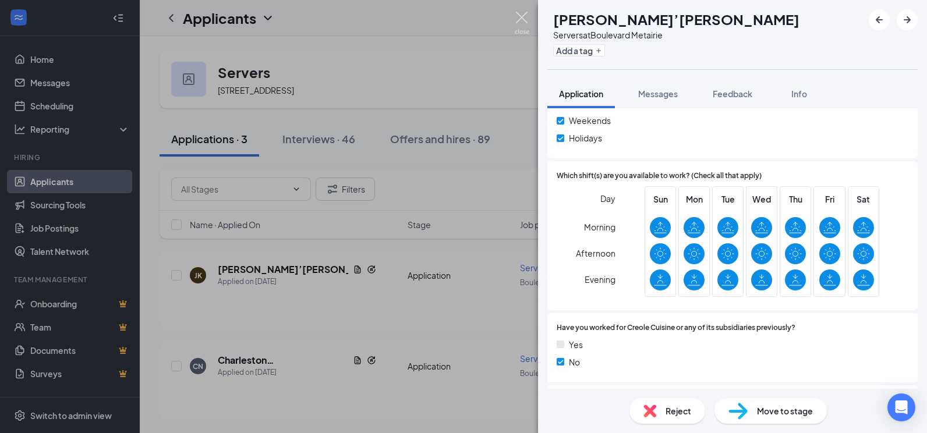
click at [524, 16] on img at bounding box center [521, 23] width 15 height 23
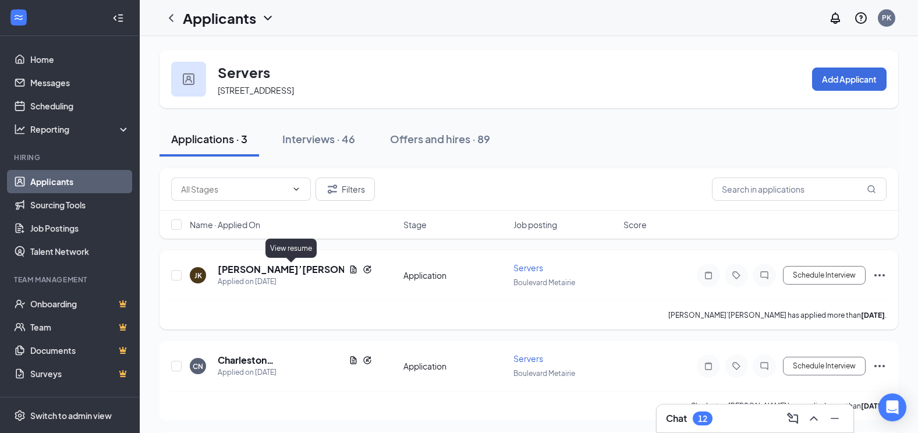
click at [349, 268] on icon "Document" at bounding box center [353, 269] width 9 height 9
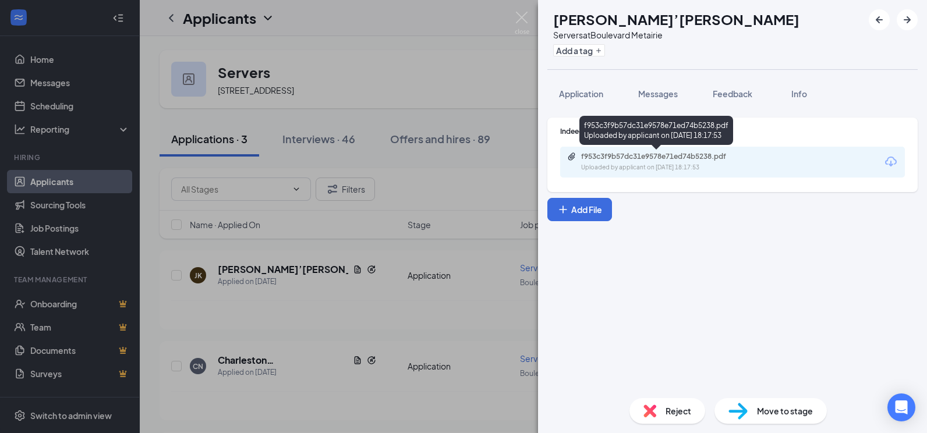
click at [694, 157] on div "f953c3f9b57dc31e9578e71ed74b5238.pdf" at bounding box center [662, 156] width 163 height 9
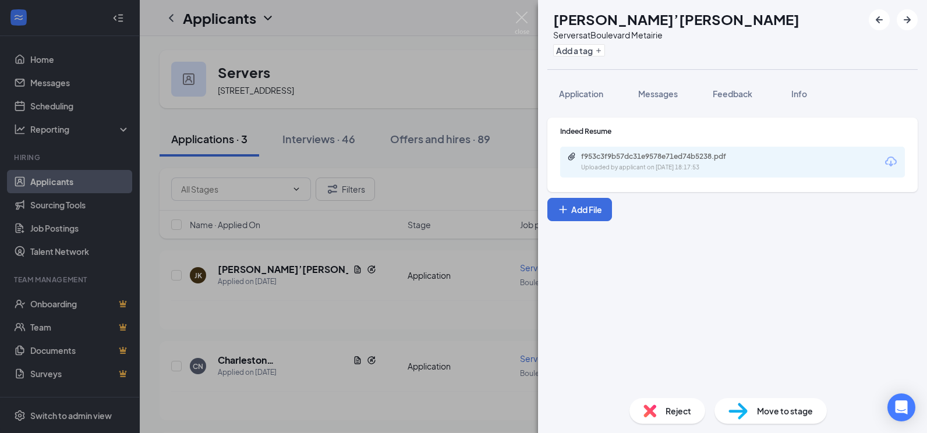
click at [662, 409] on div "Reject" at bounding box center [667, 411] width 76 height 26
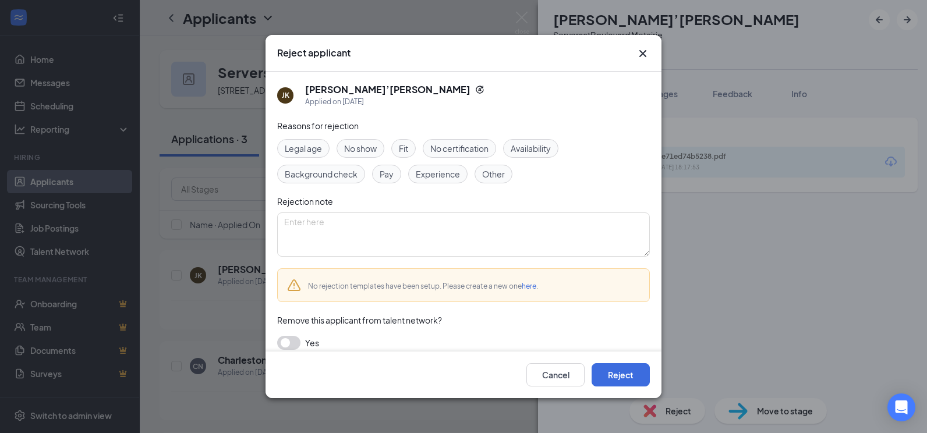
click at [436, 173] on span "Experience" at bounding box center [438, 174] width 44 height 13
click at [627, 370] on button "Reject" at bounding box center [620, 374] width 58 height 23
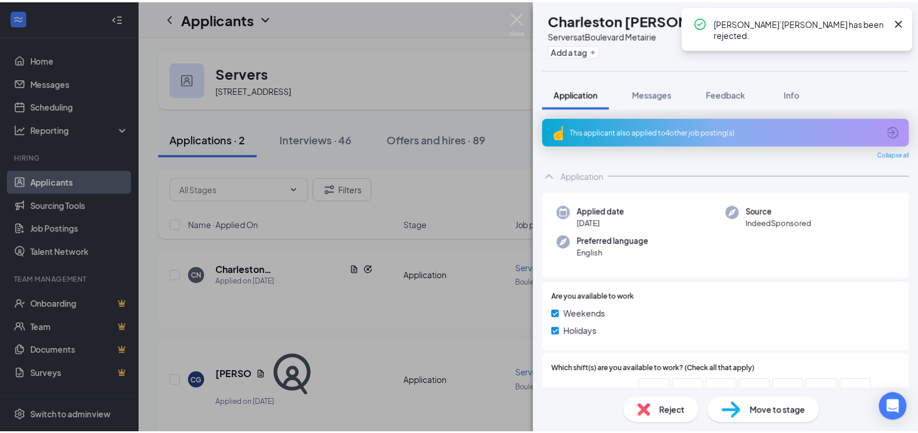
scroll to position [190, 0]
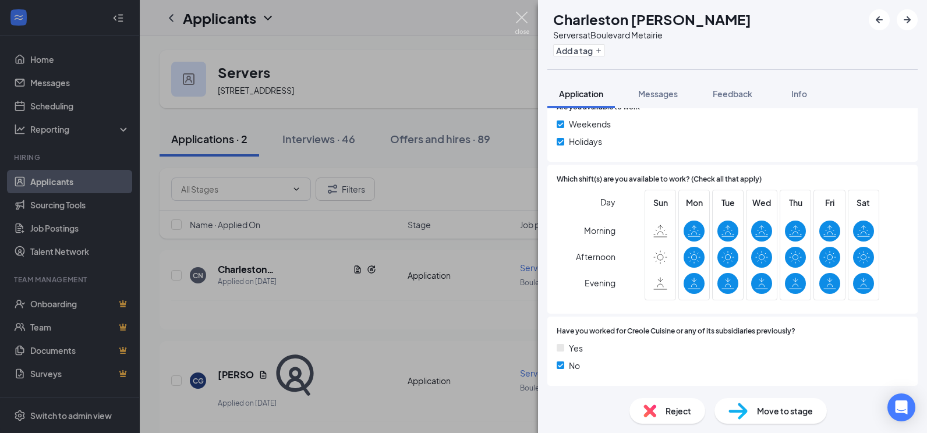
click at [520, 17] on img at bounding box center [521, 23] width 15 height 23
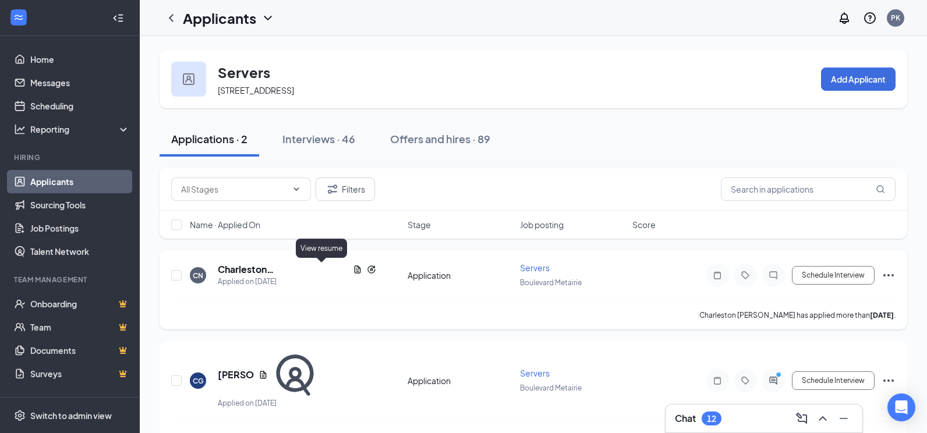
click at [353, 267] on icon "Document" at bounding box center [357, 269] width 9 height 9
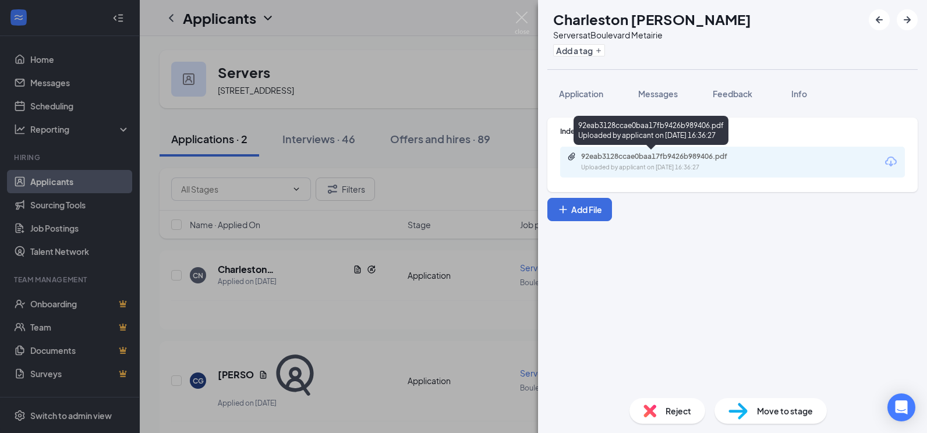
click at [655, 165] on div "Uploaded by applicant on [DATE] 16:36:27" at bounding box center [668, 167] width 175 height 9
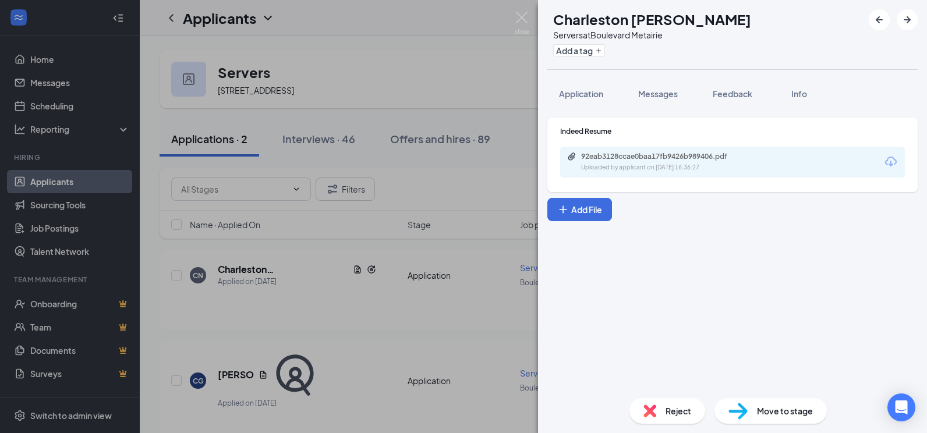
click at [643, 403] on div "Reject" at bounding box center [667, 411] width 76 height 26
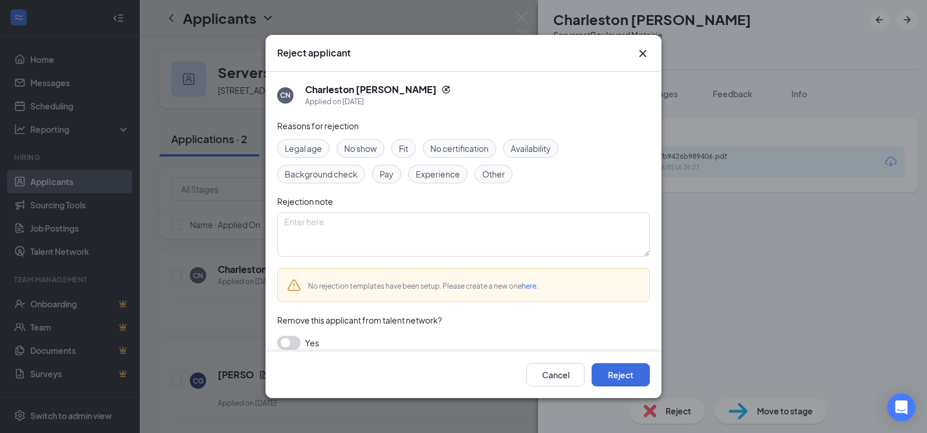
click at [521, 134] on div "Reasons for rejection Legal age No show Fit No certification Availability Backg…" at bounding box center [463, 240] width 372 height 242
click at [521, 149] on span "Availability" at bounding box center [530, 148] width 40 height 13
click at [437, 172] on span "Experience" at bounding box center [438, 174] width 44 height 13
click at [623, 371] on button "Reject" at bounding box center [620, 374] width 58 height 23
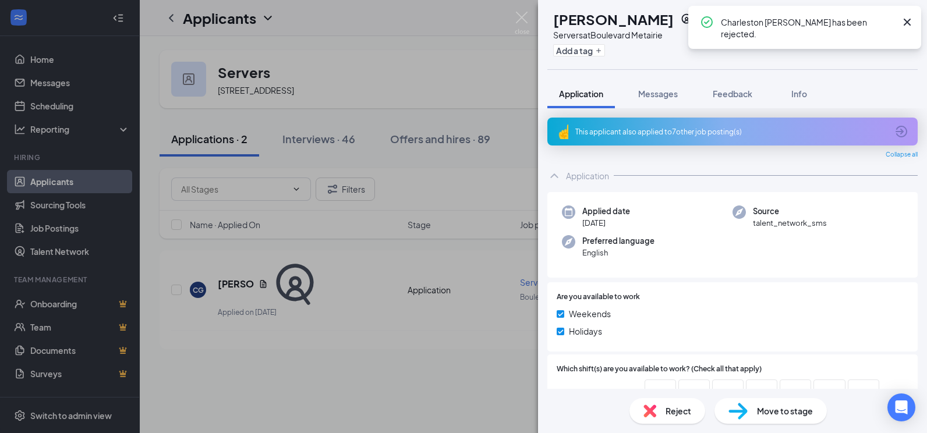
click at [501, 9] on div "[PERSON_NAME] Servers at Boulevard Metairie Add a tag Application Messages Feed…" at bounding box center [463, 216] width 927 height 433
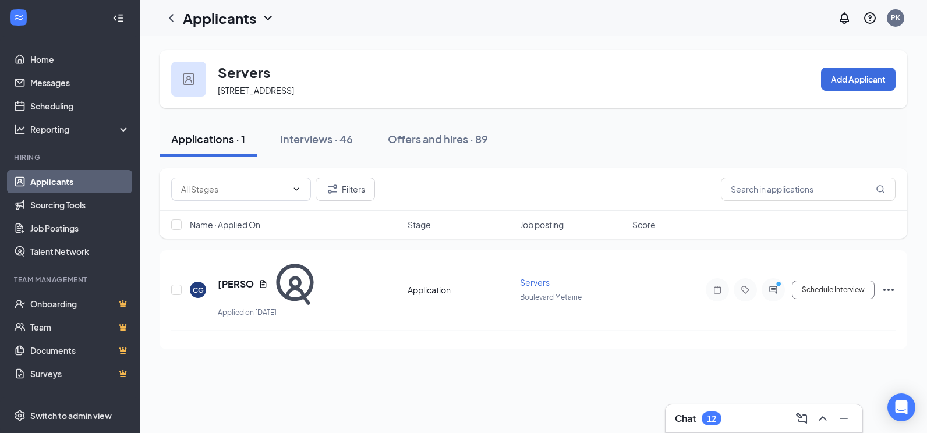
click at [58, 181] on link "Applicants" at bounding box center [80, 181] width 100 height 23
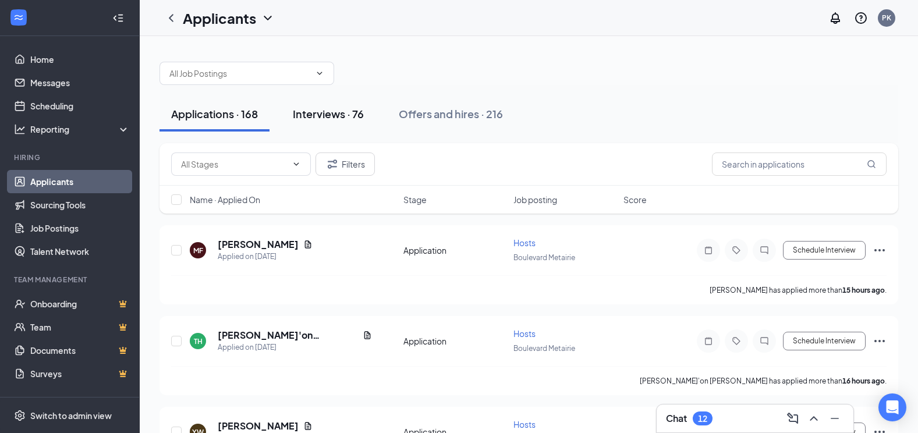
click at [331, 115] on div "Interviews · 76" at bounding box center [328, 114] width 71 height 15
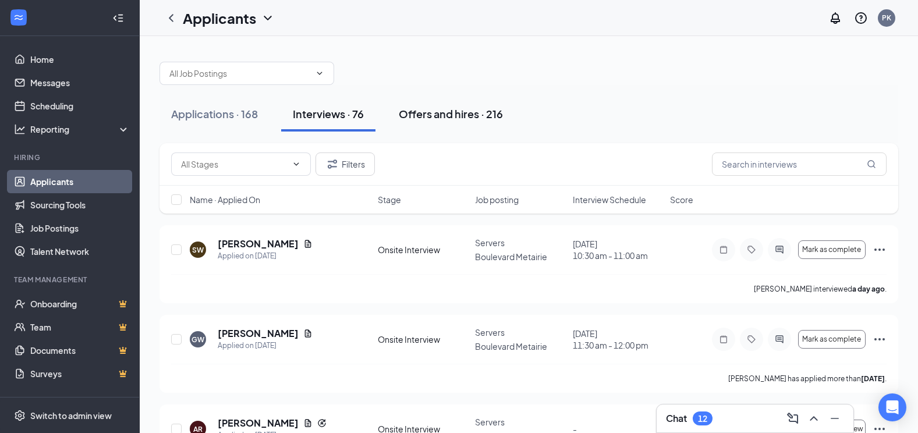
click at [452, 115] on div "Offers and hires · 216" at bounding box center [451, 114] width 104 height 15
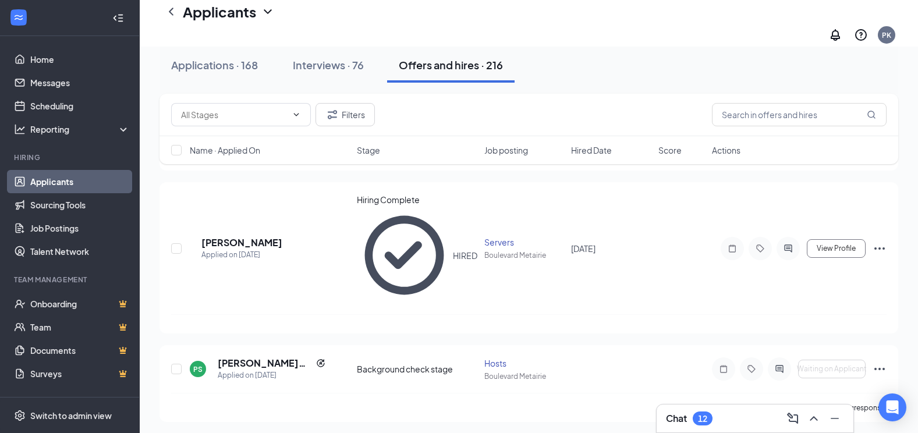
scroll to position [324, 0]
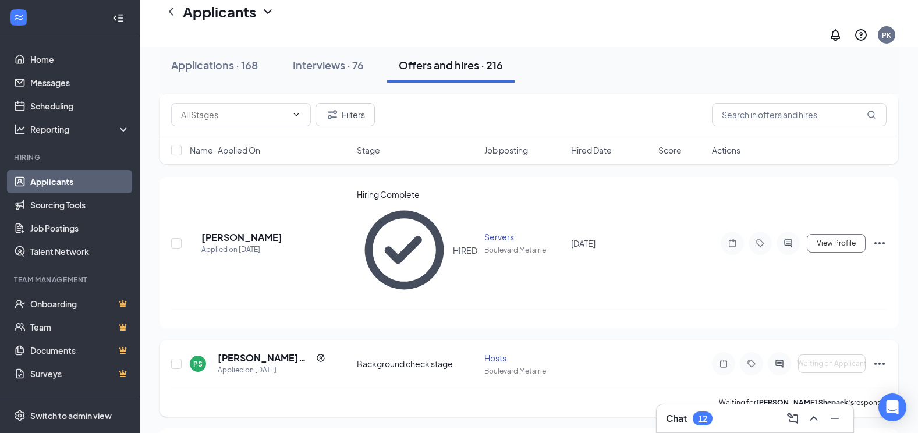
click at [881, 357] on icon "Ellipses" at bounding box center [879, 364] width 14 height 14
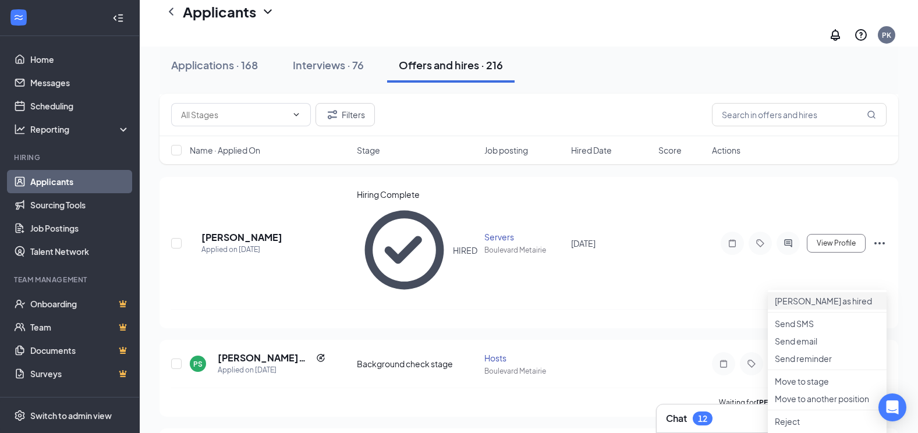
click at [809, 295] on p "[PERSON_NAME] as hired" at bounding box center [827, 301] width 105 height 12
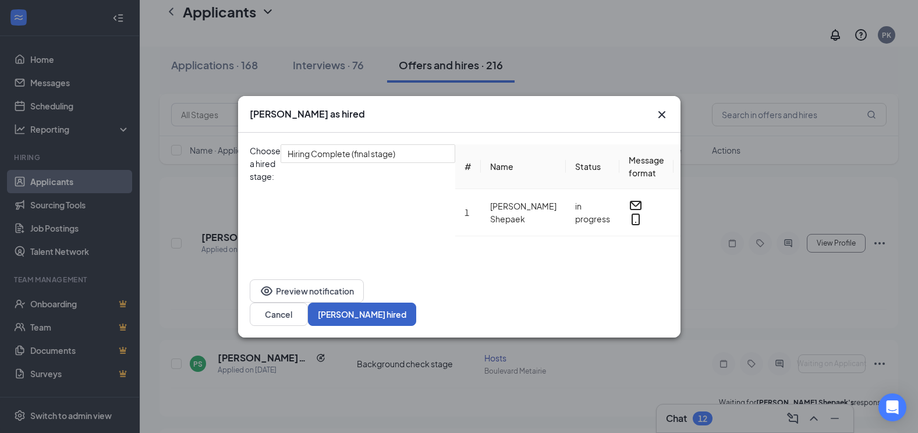
click at [416, 326] on button "[PERSON_NAME] hired" at bounding box center [362, 314] width 108 height 23
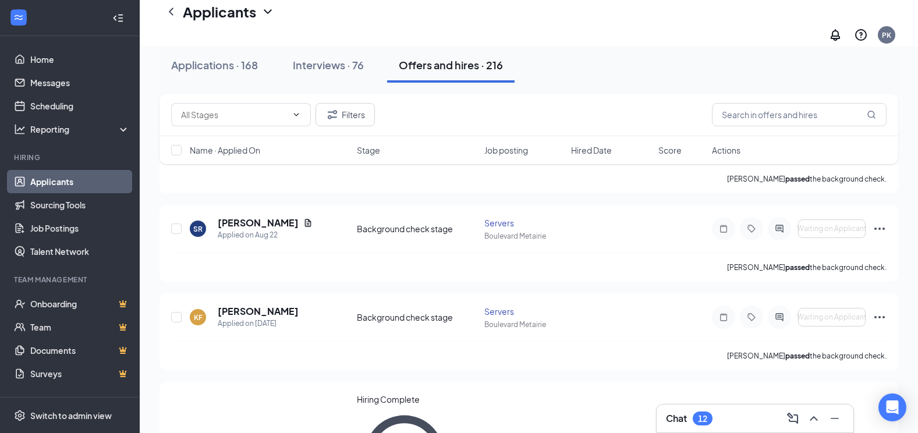
scroll to position [87, 0]
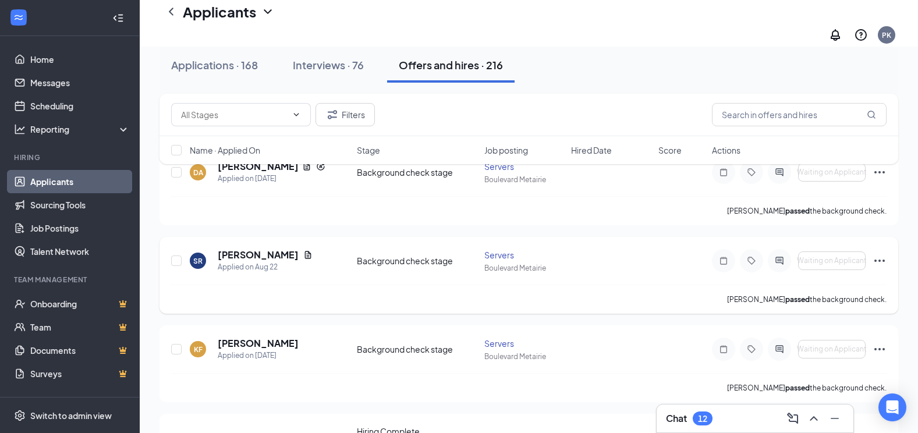
click at [882, 254] on icon "Ellipses" at bounding box center [879, 261] width 14 height 14
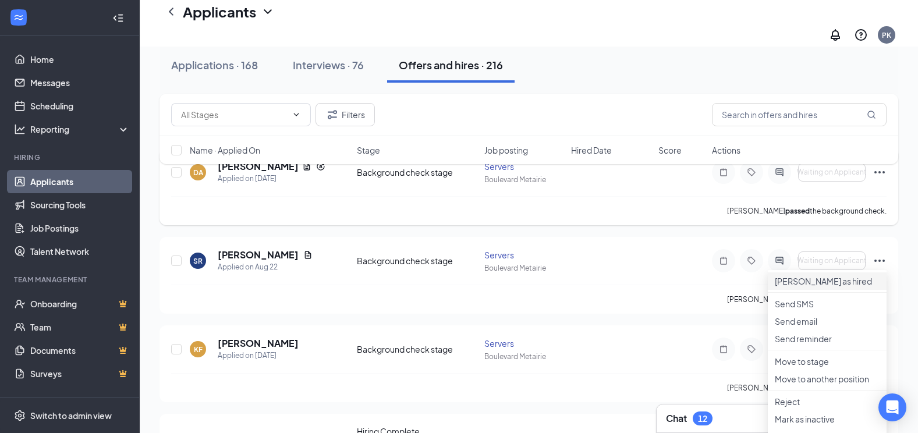
click at [816, 275] on p "[PERSON_NAME] as hired" at bounding box center [827, 281] width 105 height 12
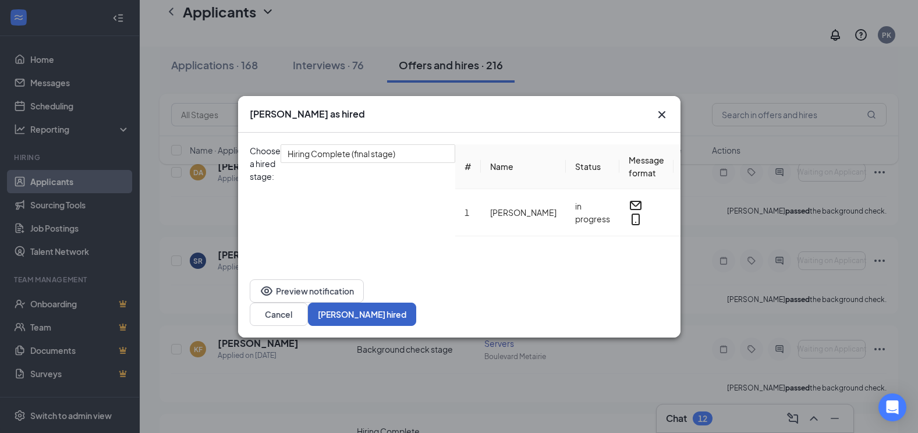
click at [416, 326] on button "[PERSON_NAME] hired" at bounding box center [362, 314] width 108 height 23
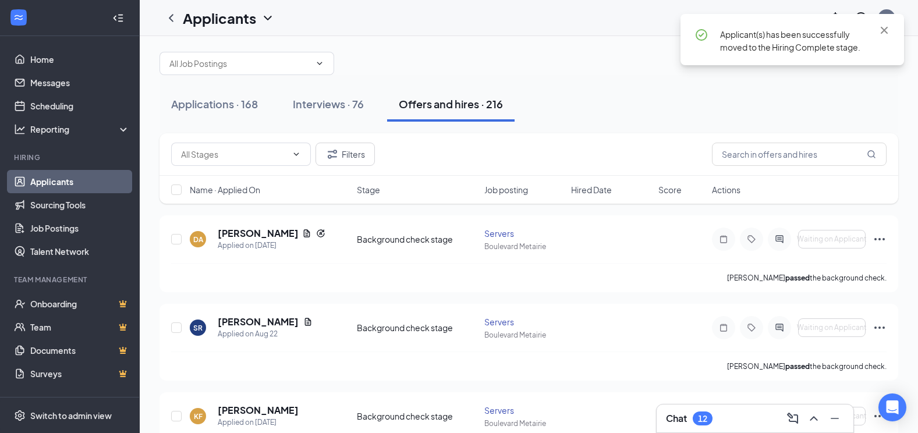
scroll to position [8, 0]
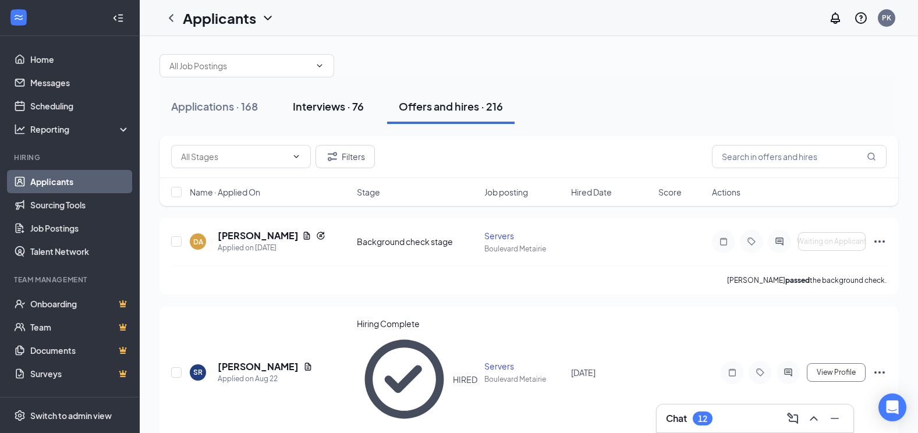
click at [333, 106] on div "Interviews · 76" at bounding box center [328, 106] width 71 height 15
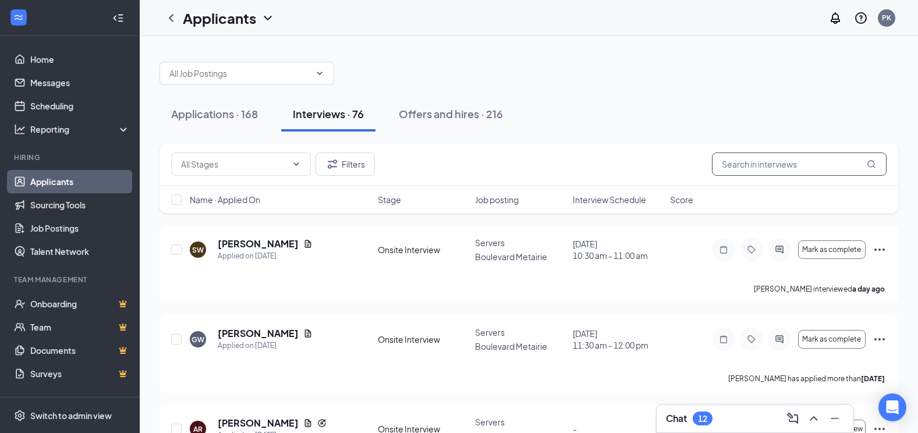
click at [737, 161] on input "text" at bounding box center [799, 163] width 175 height 23
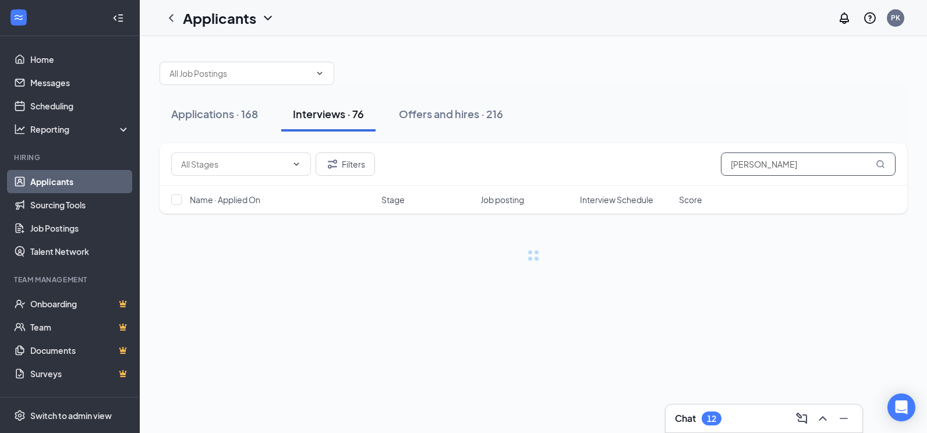
type input "[PERSON_NAME]"
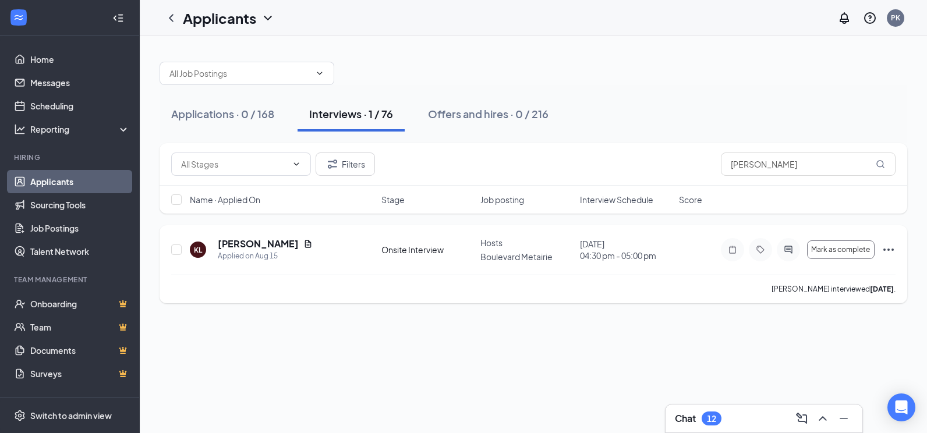
click at [892, 249] on icon "Ellipses" at bounding box center [888, 250] width 10 height 2
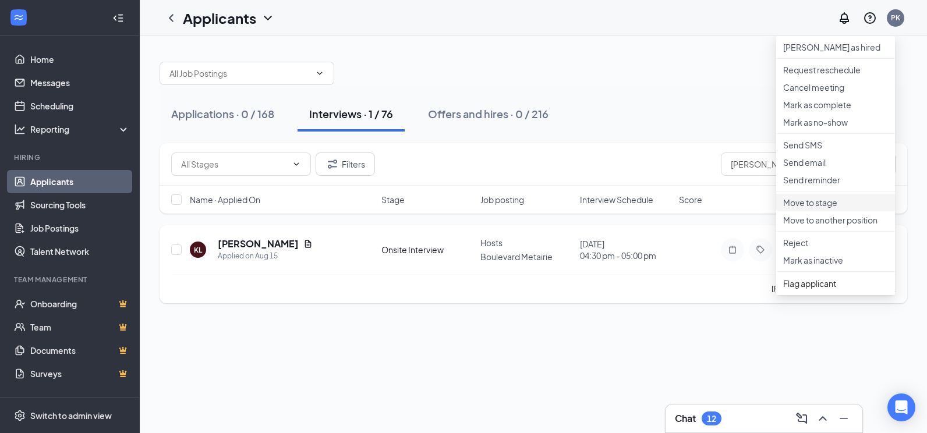
click at [825, 208] on p "Move to stage" at bounding box center [835, 203] width 105 height 12
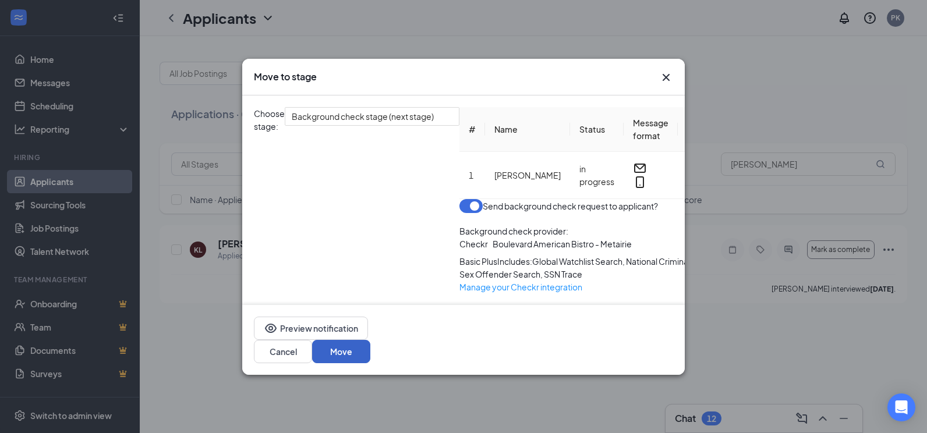
click at [370, 363] on button "Move" at bounding box center [341, 351] width 58 height 23
